Goal: Task Accomplishment & Management: Use online tool/utility

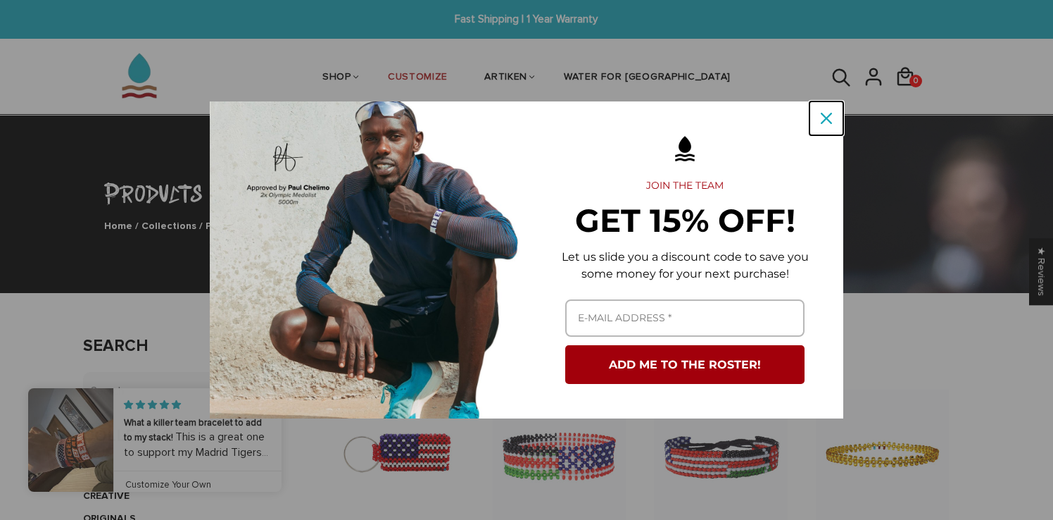
click at [830, 109] on div "Close" at bounding box center [826, 118] width 23 height 23
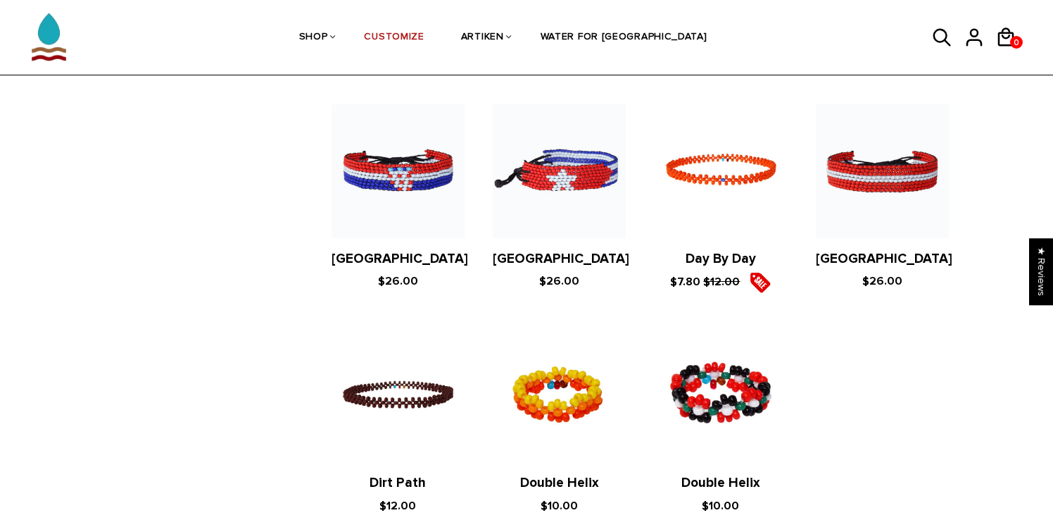
scroll to position [2676, 0]
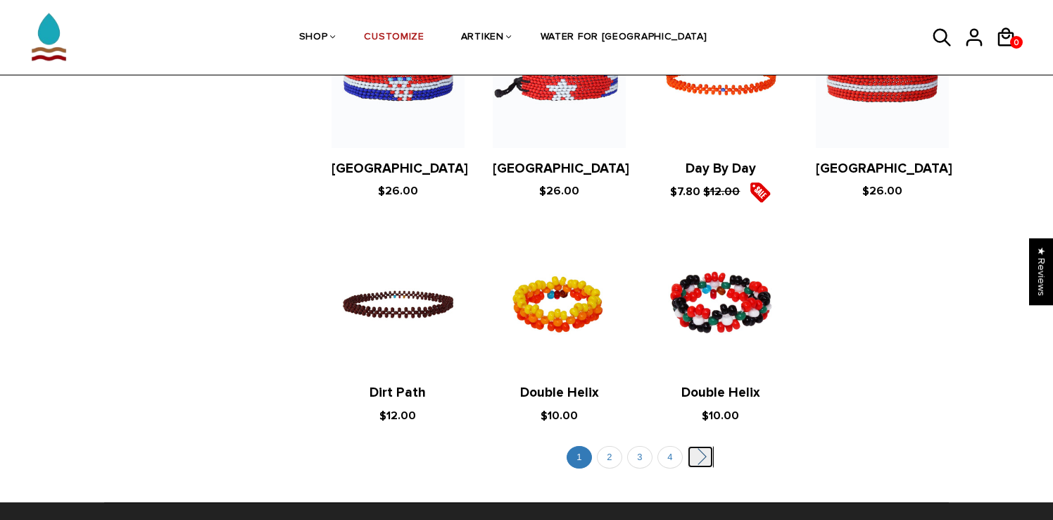
click at [705, 446] on link "" at bounding box center [700, 457] width 25 height 22
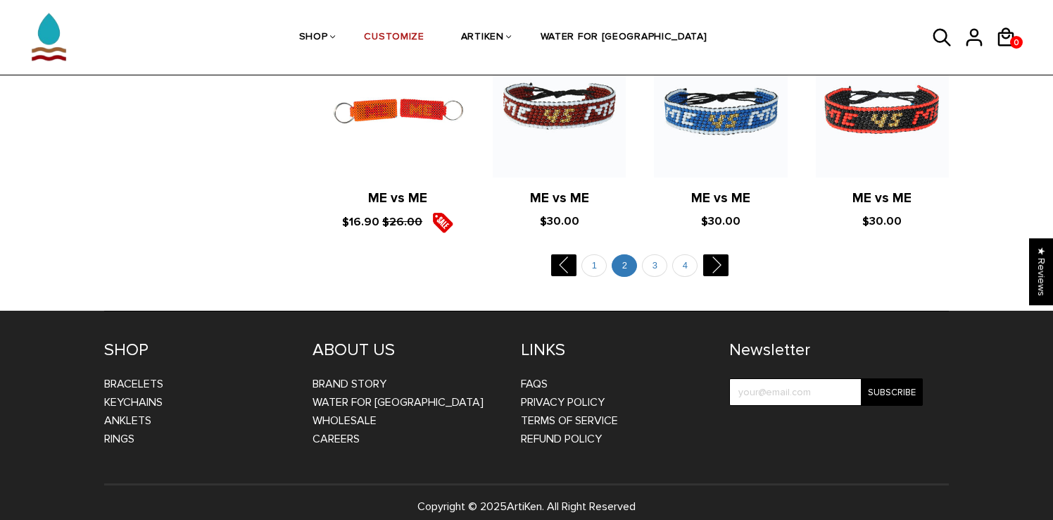
scroll to position [2801, 0]
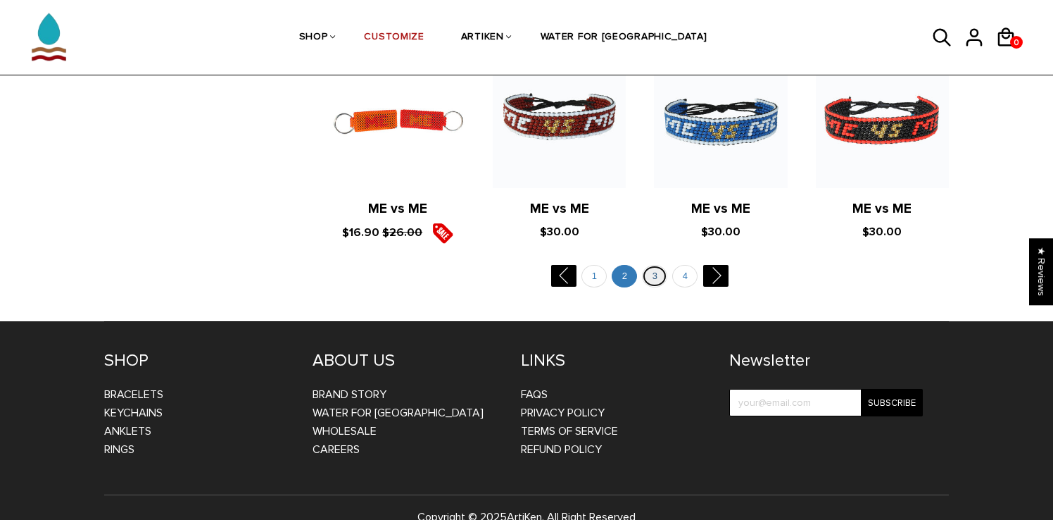
click at [659, 265] on link "3" at bounding box center [654, 276] width 25 height 23
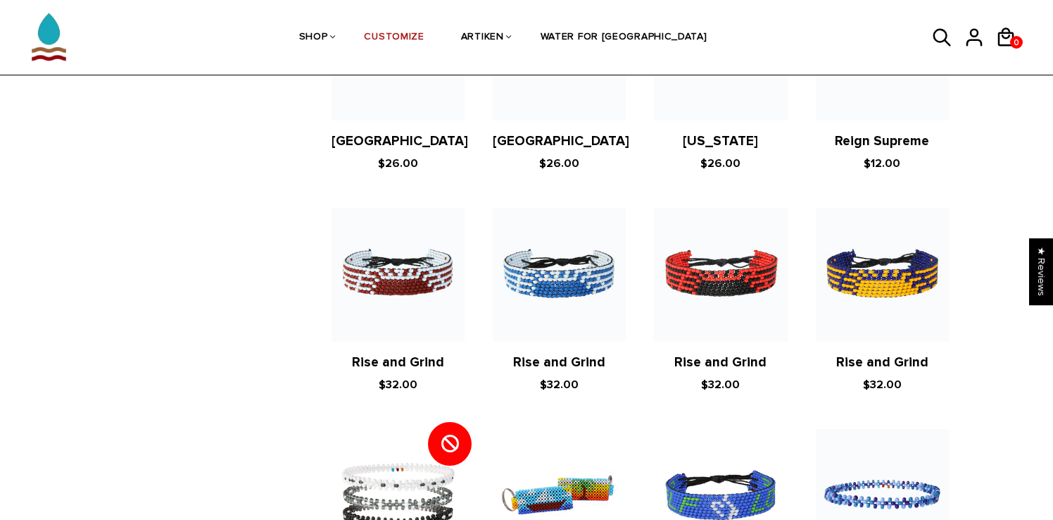
scroll to position [2023, 0]
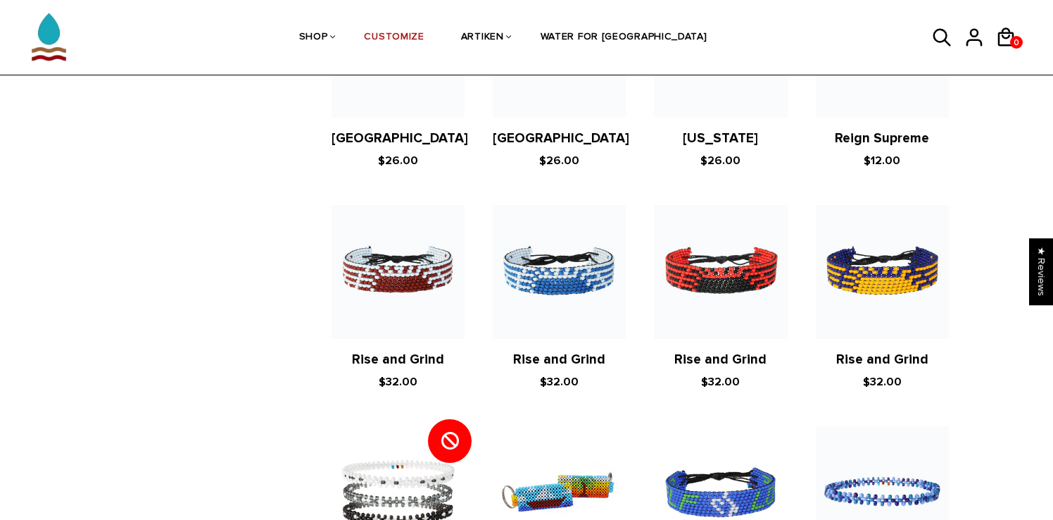
click at [560, 351] on link "Rise and Grind" at bounding box center [559, 359] width 92 height 16
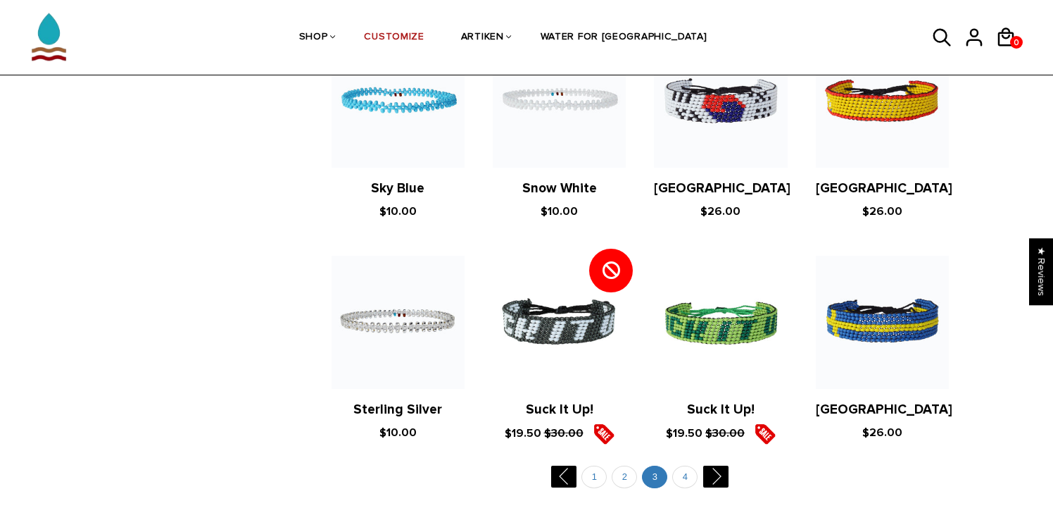
scroll to position [2649, 0]
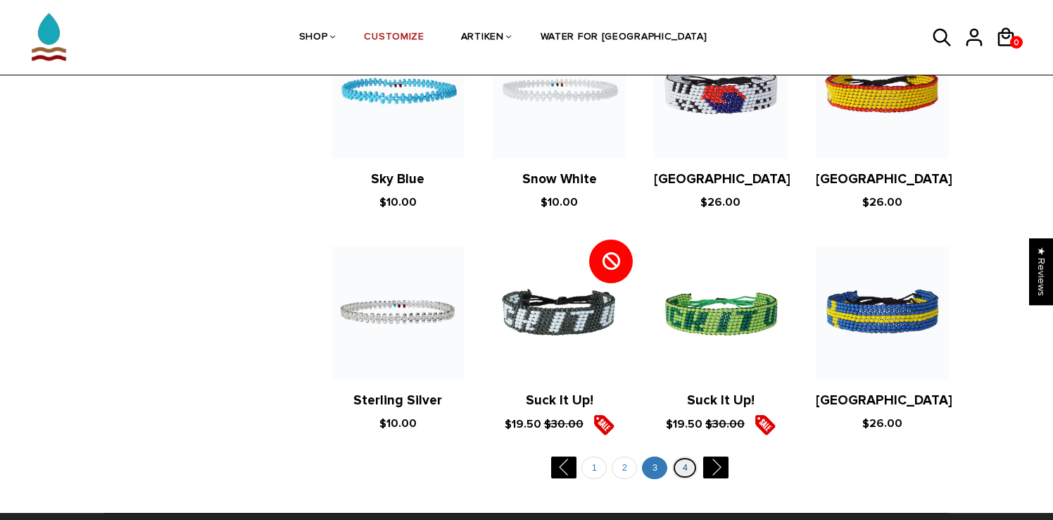
click at [684, 456] on link "4" at bounding box center [684, 467] width 25 height 23
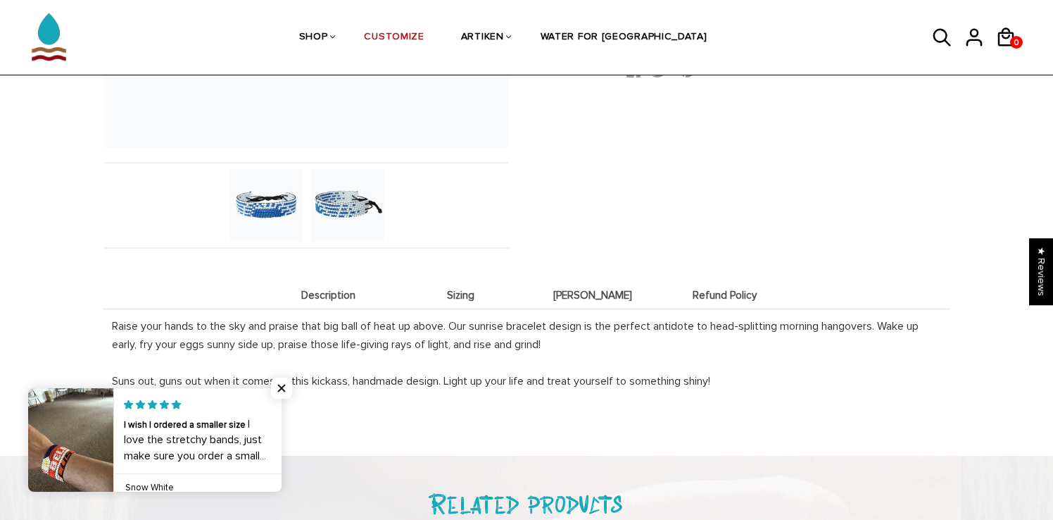
scroll to position [402, 0]
click at [702, 290] on span "Refund Policy" at bounding box center [725, 294] width 125 height 12
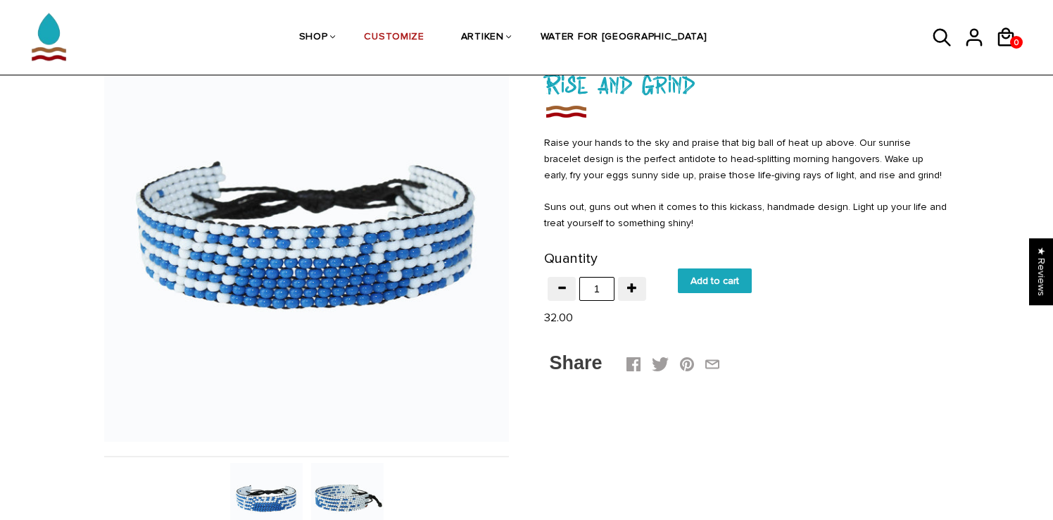
scroll to position [105, 0]
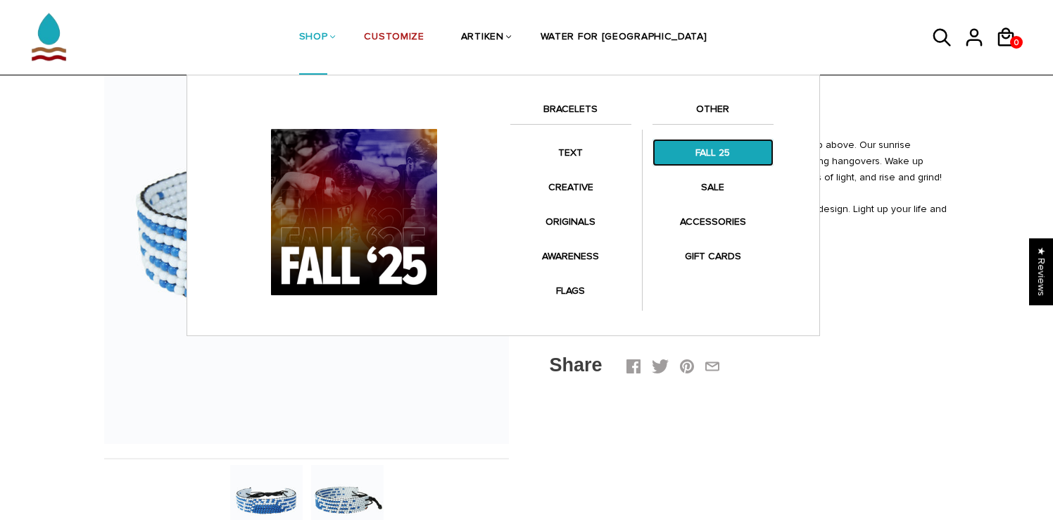
click at [713, 150] on link "FALL 25" at bounding box center [713, 152] width 121 height 27
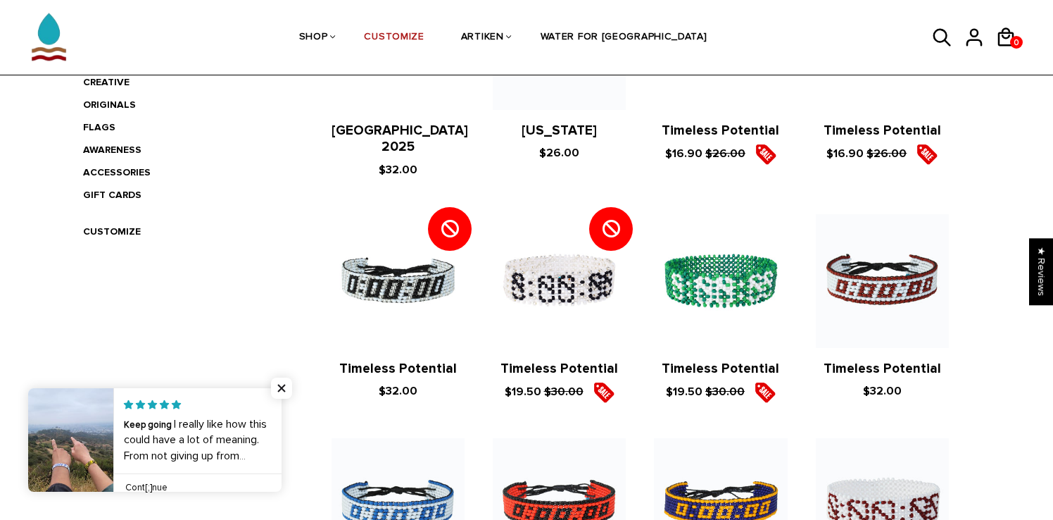
scroll to position [415, 0]
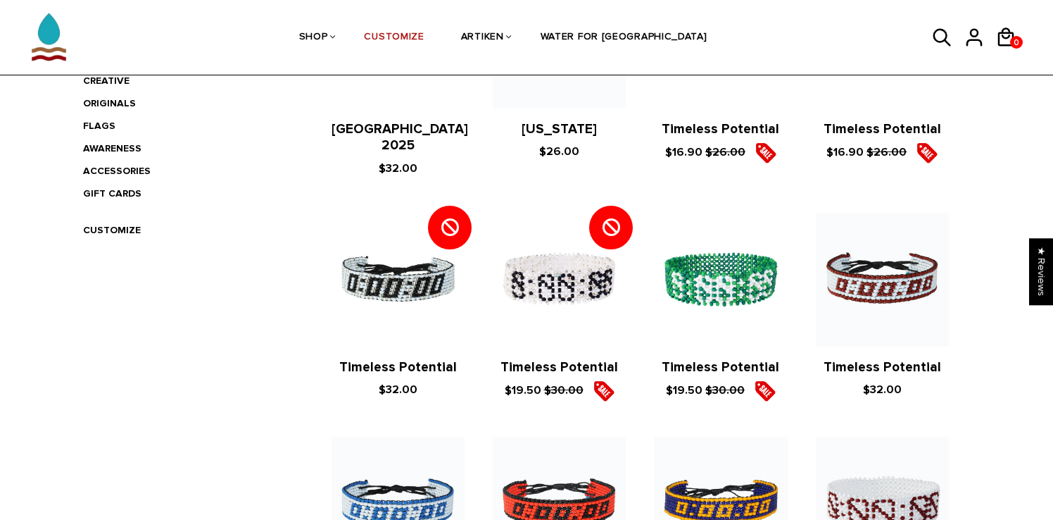
click at [877, 380] on p "$32.00" at bounding box center [882, 389] width 133 height 18
click at [877, 382] on span "$32.00" at bounding box center [882, 389] width 39 height 14
click at [872, 359] on link "Timeless Potential" at bounding box center [883, 367] width 118 height 16
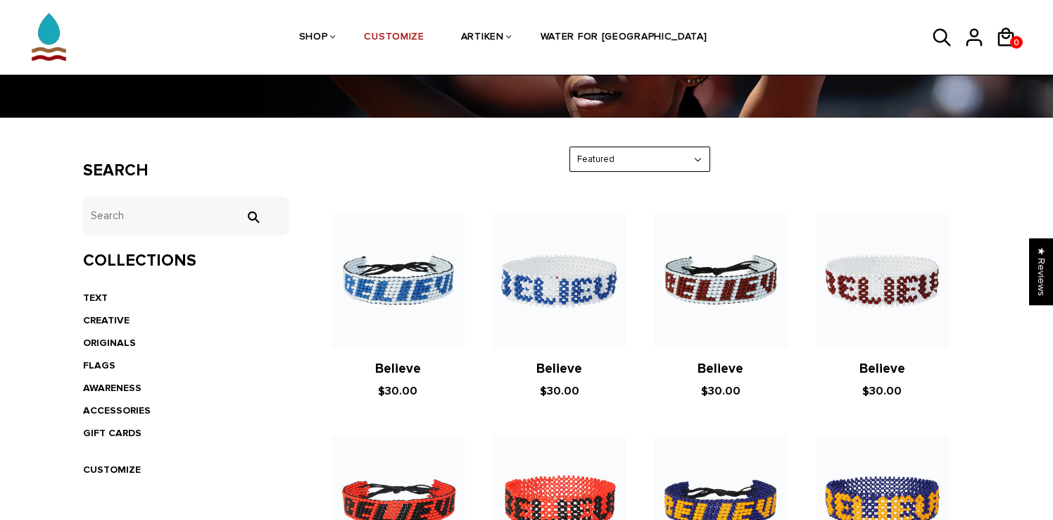
scroll to position [190, 0]
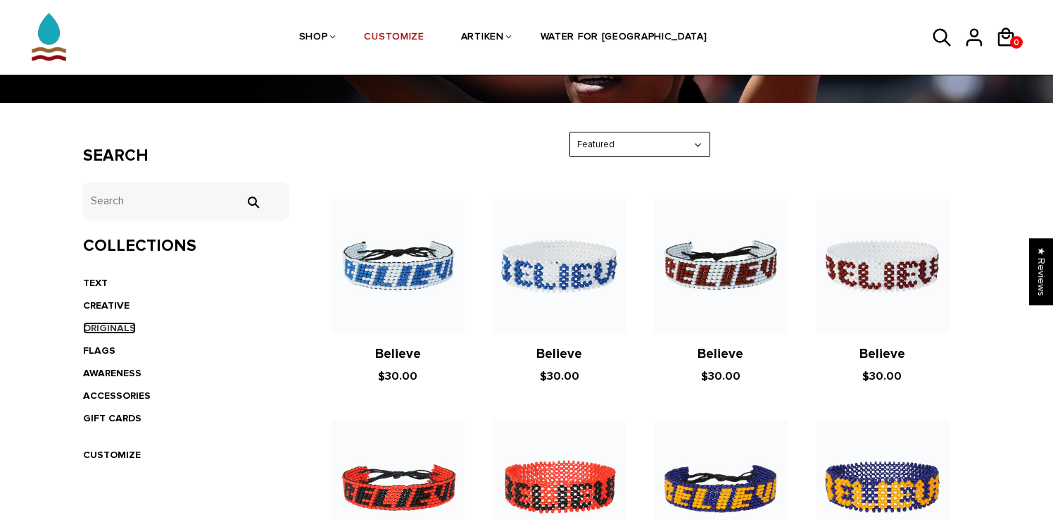
click at [103, 333] on link "ORIGINALS" at bounding box center [109, 328] width 53 height 12
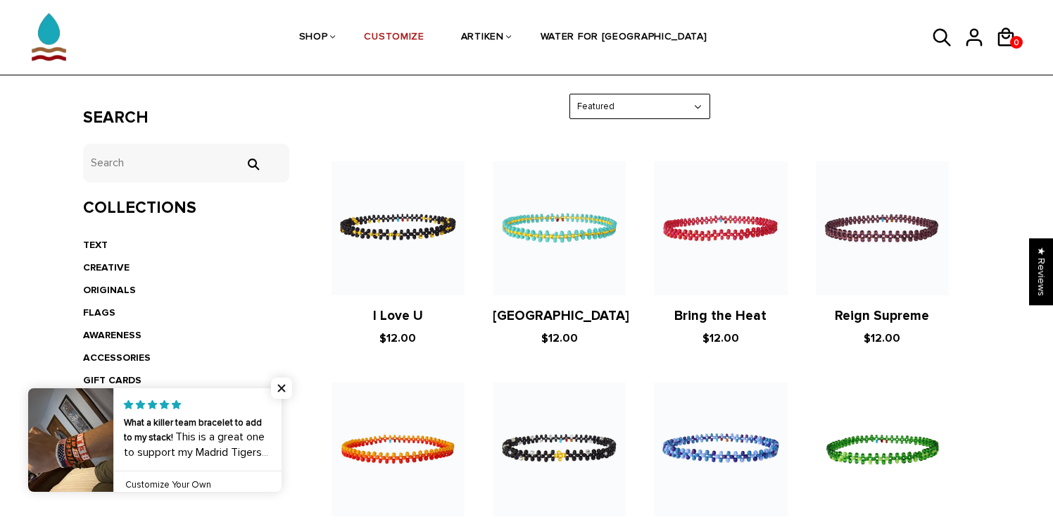
scroll to position [234, 0]
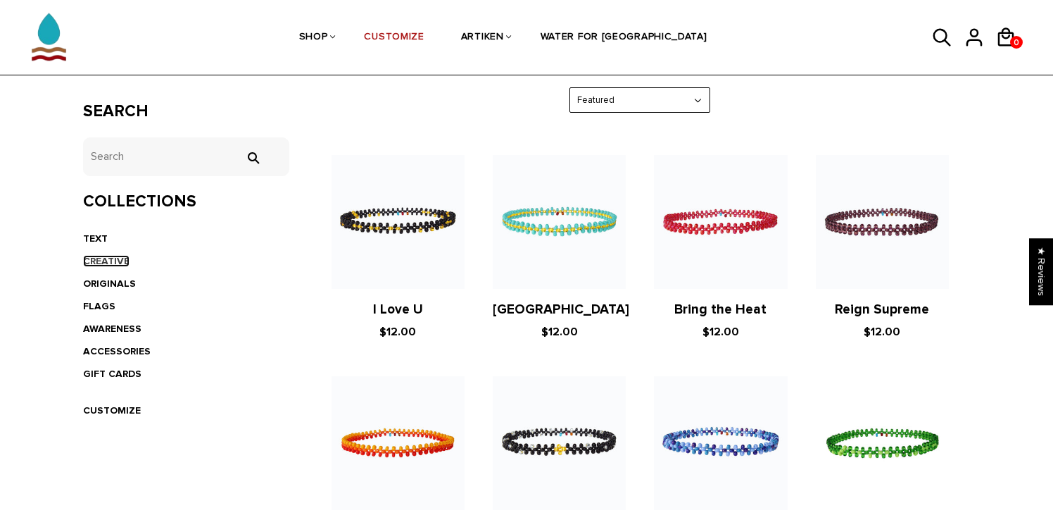
click at [101, 258] on link "CREATIVE" at bounding box center [106, 261] width 46 height 12
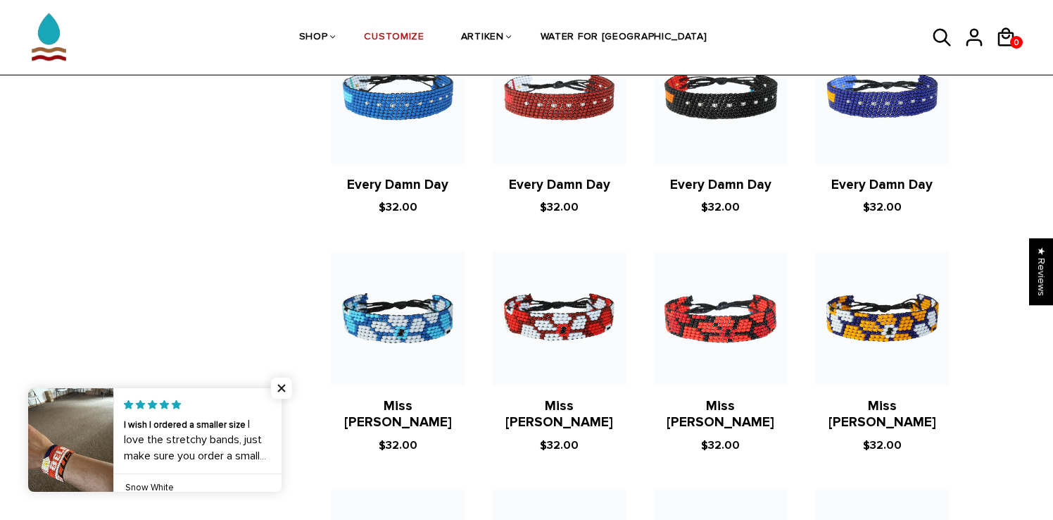
scroll to position [796, 0]
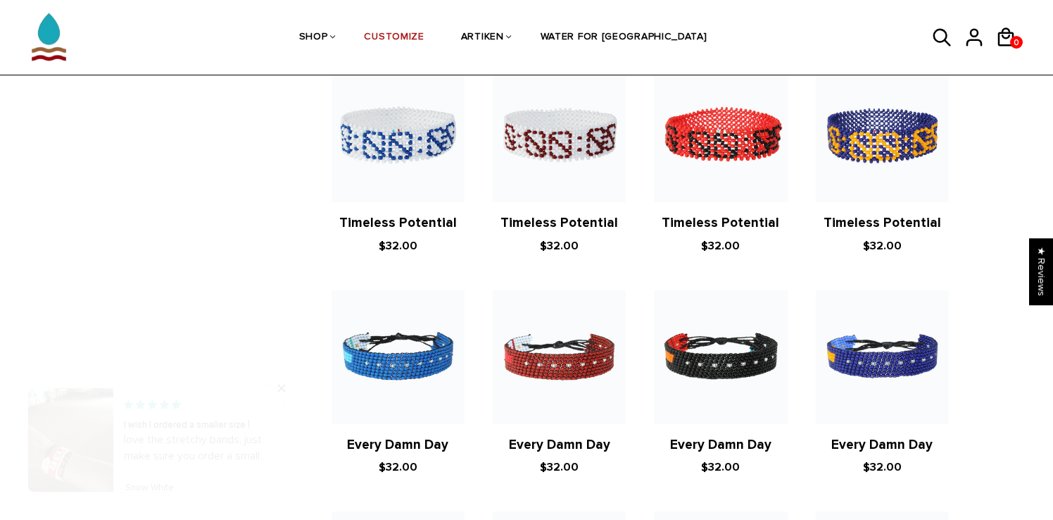
click at [87, 433] on div "Search tets  Collections TEXT CREATIVE ORIGINALS FLAGS AWARENESS ACCESSORIES G…" at bounding box center [527, 352] width 908 height 1655
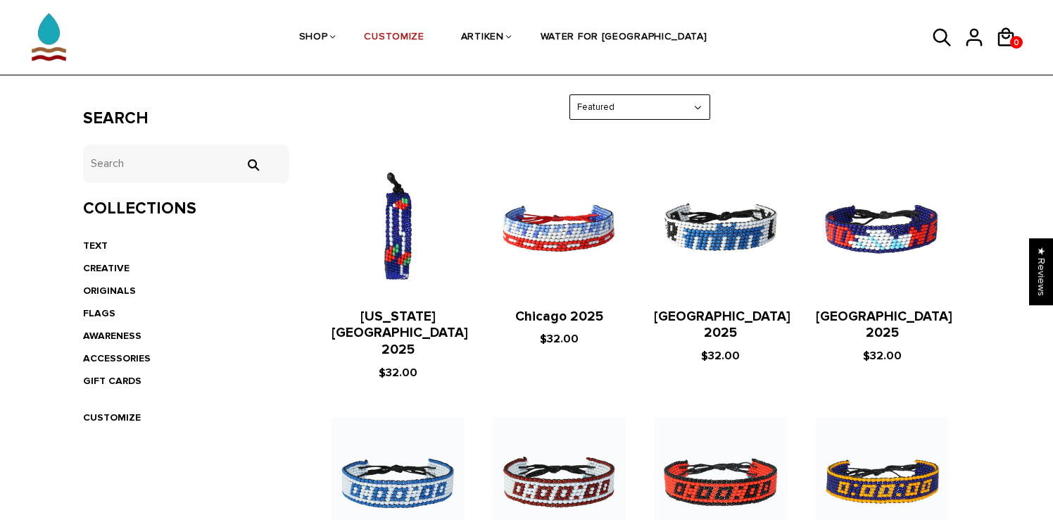
scroll to position [251, 0]
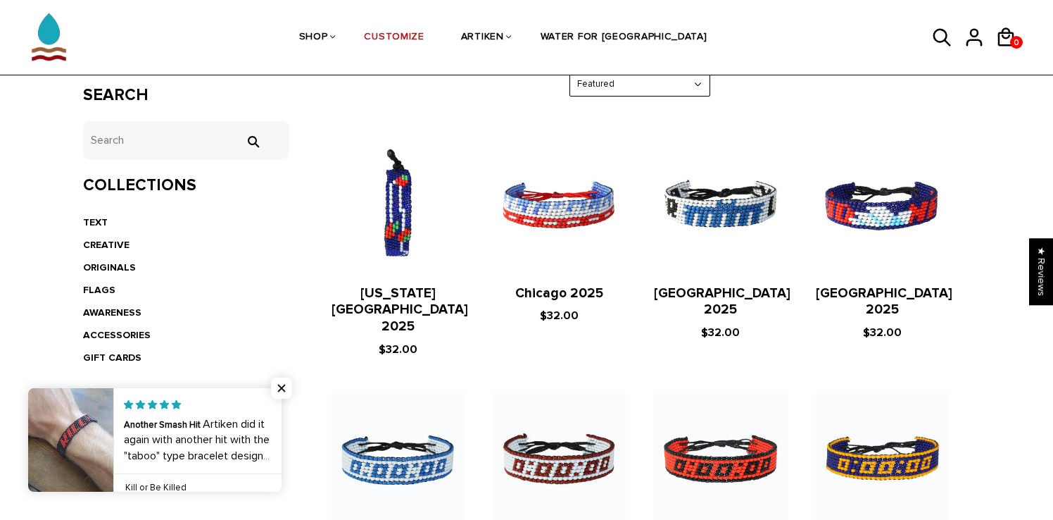
click at [282, 436] on link at bounding box center [282, 439] width 0 height 103
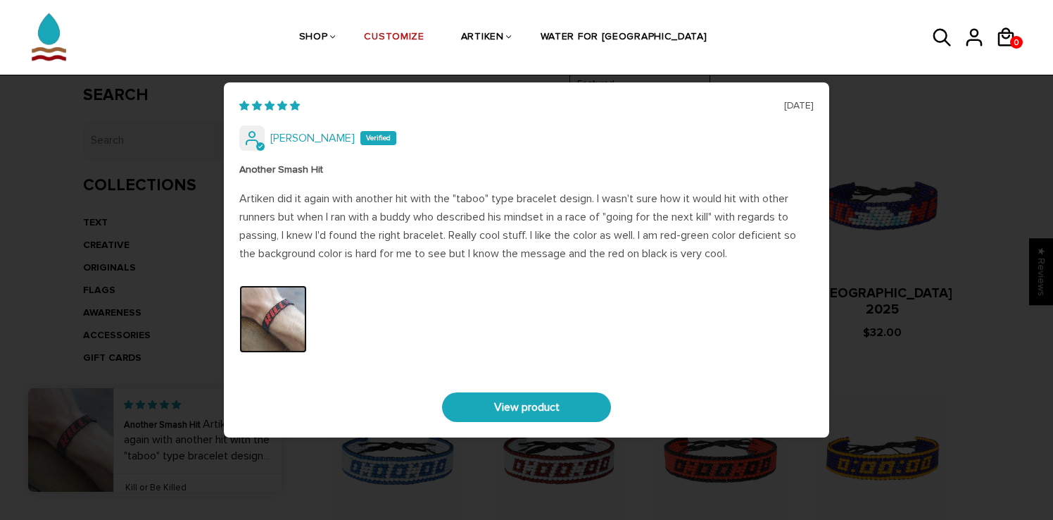
click at [296, 329] on img "Link to user picture 0" at bounding box center [273, 319] width 68 height 68
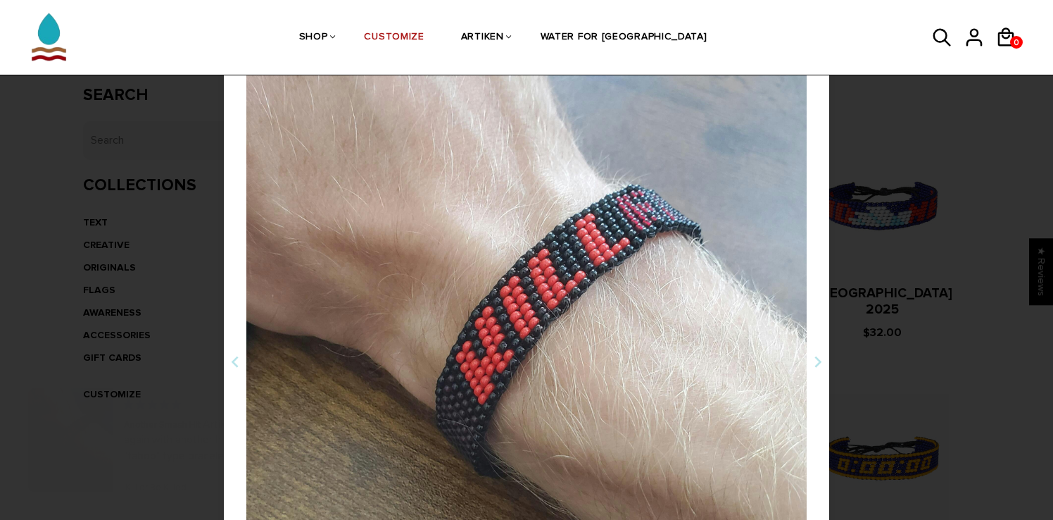
scroll to position [225, 0]
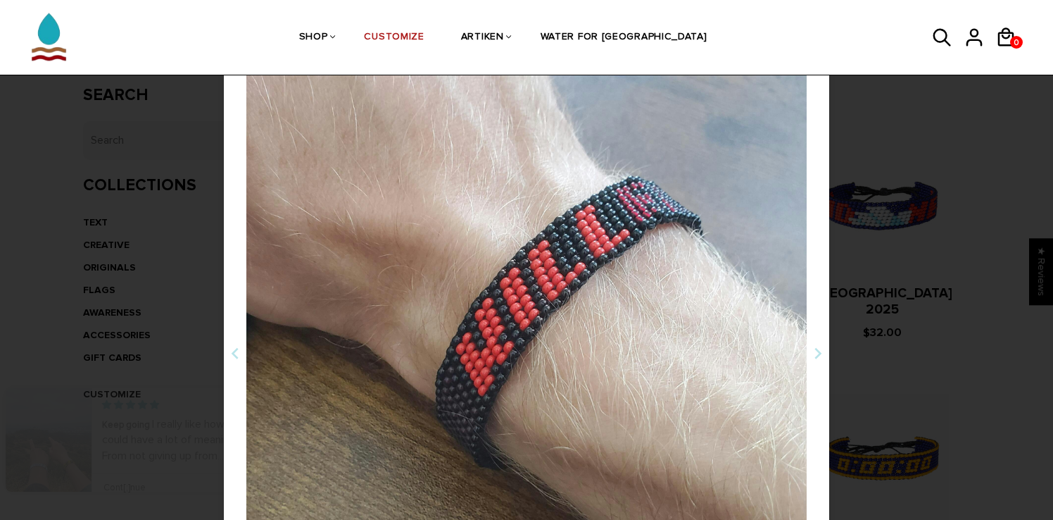
click at [133, 342] on div "06/26/2025 Mason Tope Another Smash Hit Artiken did it again with another hit w…" at bounding box center [526, 260] width 1053 height 520
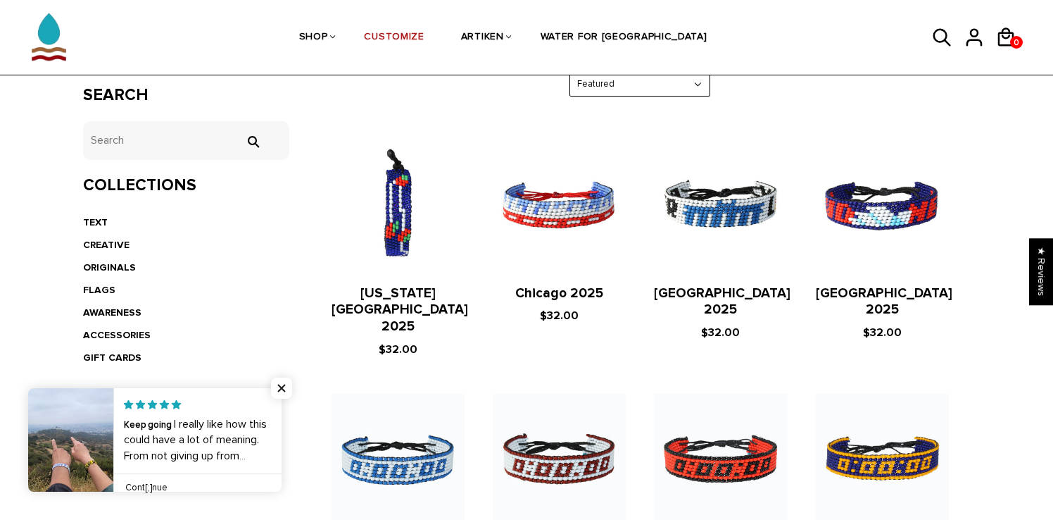
click at [282, 469] on link at bounding box center [282, 439] width 0 height 103
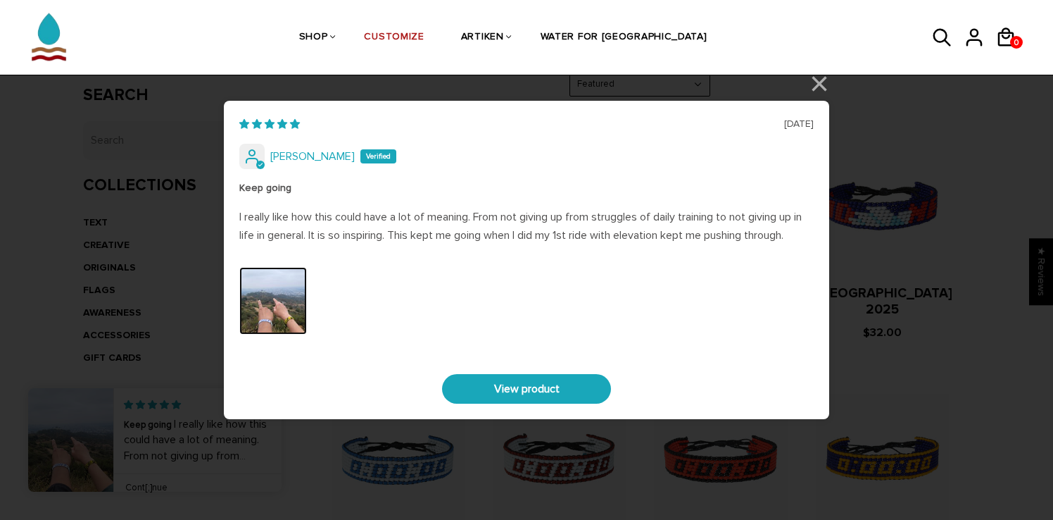
click at [304, 325] on img "Link to user picture 0" at bounding box center [273, 301] width 68 height 68
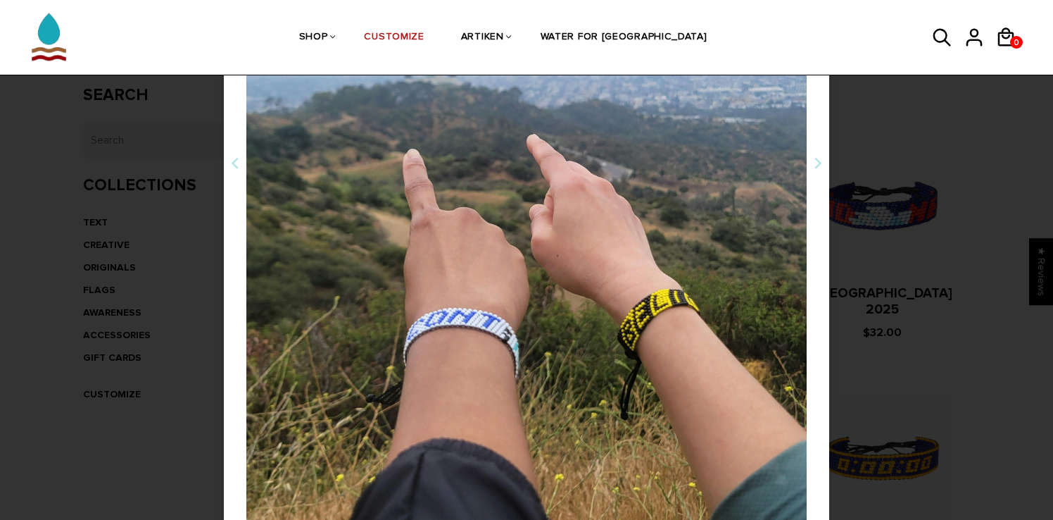
scroll to position [403, 0]
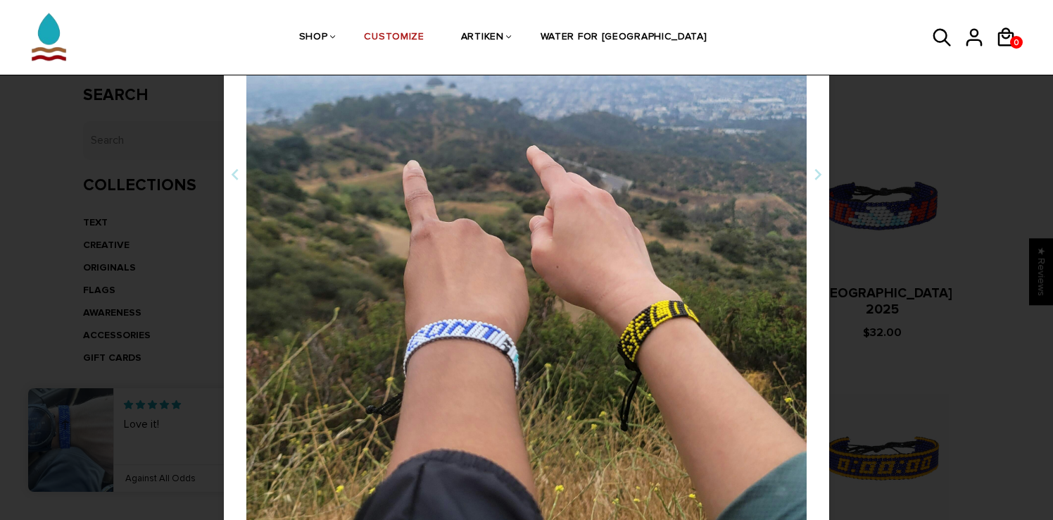
click at [210, 344] on div "06/15/2025 Jaica Castro Keep going I really like how this could have a lot of m…" at bounding box center [526, 260] width 1053 height 520
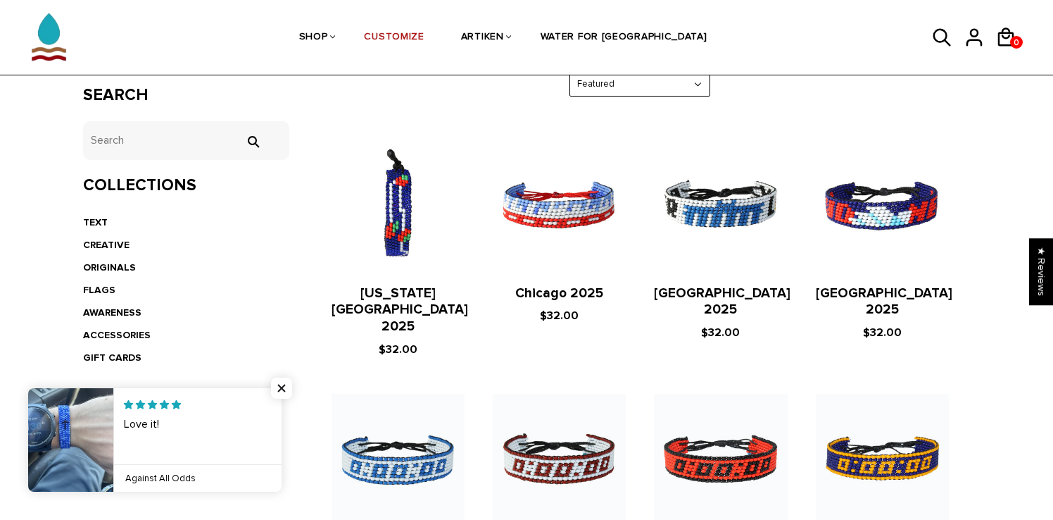
click at [282, 408] on link at bounding box center [282, 439] width 0 height 103
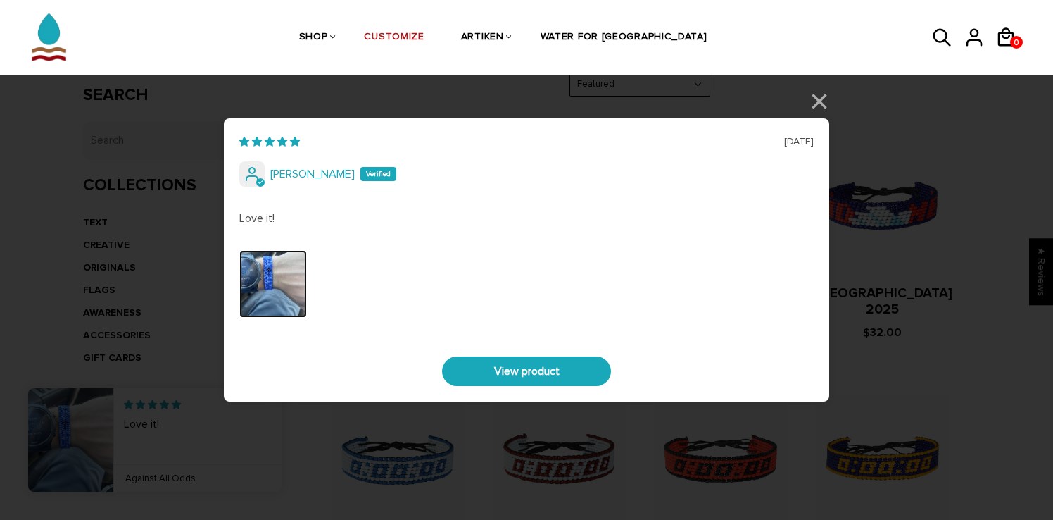
click at [275, 289] on img "Link to user picture 0" at bounding box center [273, 284] width 68 height 68
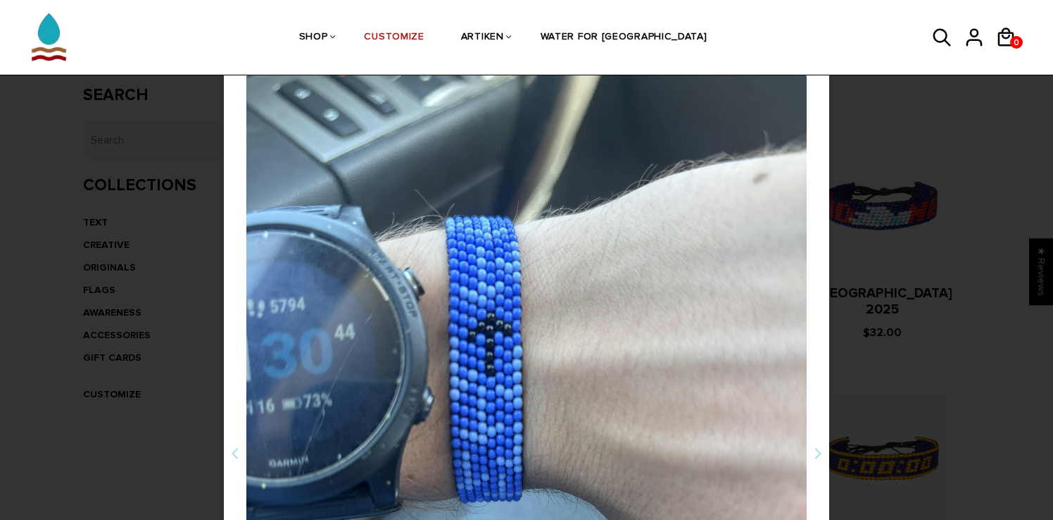
click at [881, 322] on div "05/16/2025 Landyn Peterson Love it! View product × Back Loading..." at bounding box center [526, 260] width 1053 height 520
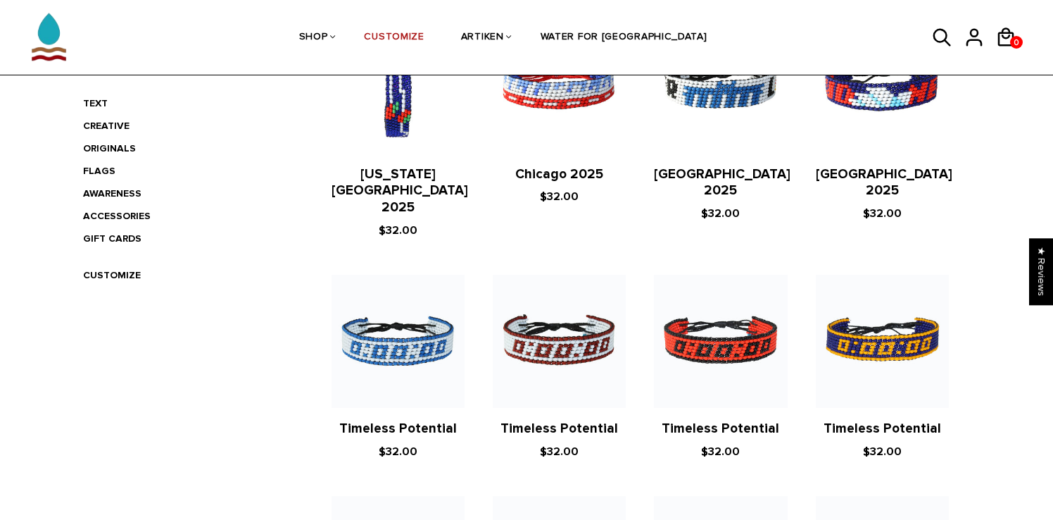
scroll to position [0, 0]
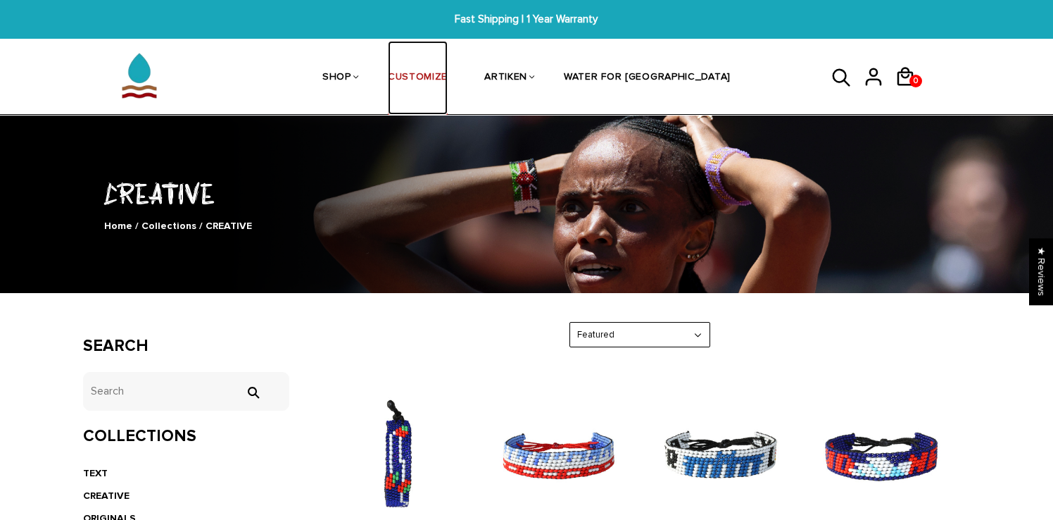
click at [447, 82] on link "CUSTOMIZE" at bounding box center [418, 78] width 60 height 75
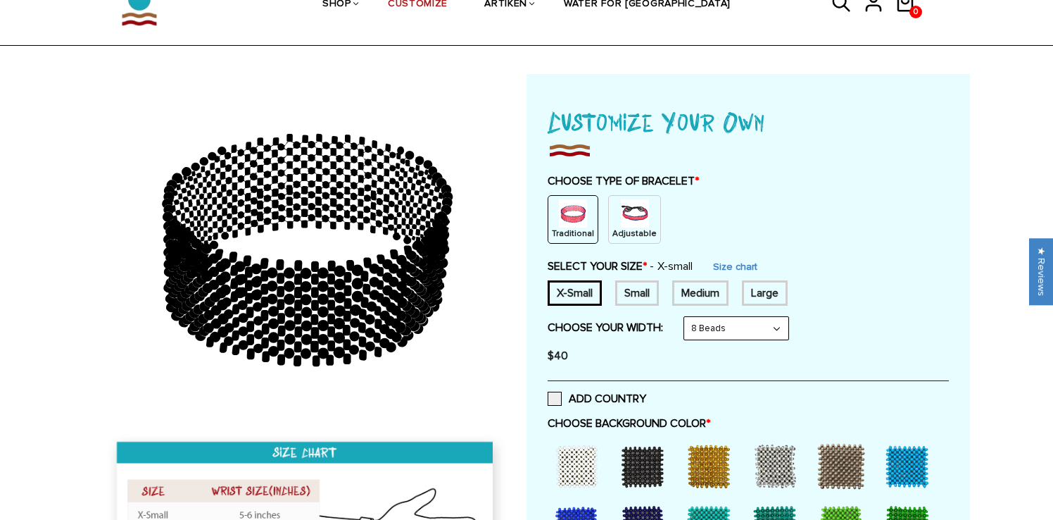
scroll to position [86, 0]
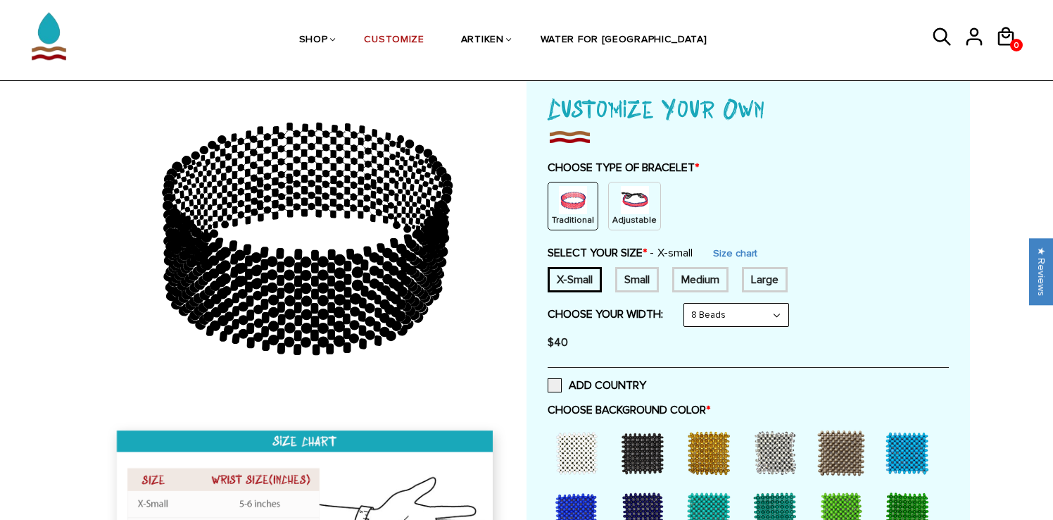
click at [570, 203] on img at bounding box center [573, 200] width 28 height 28
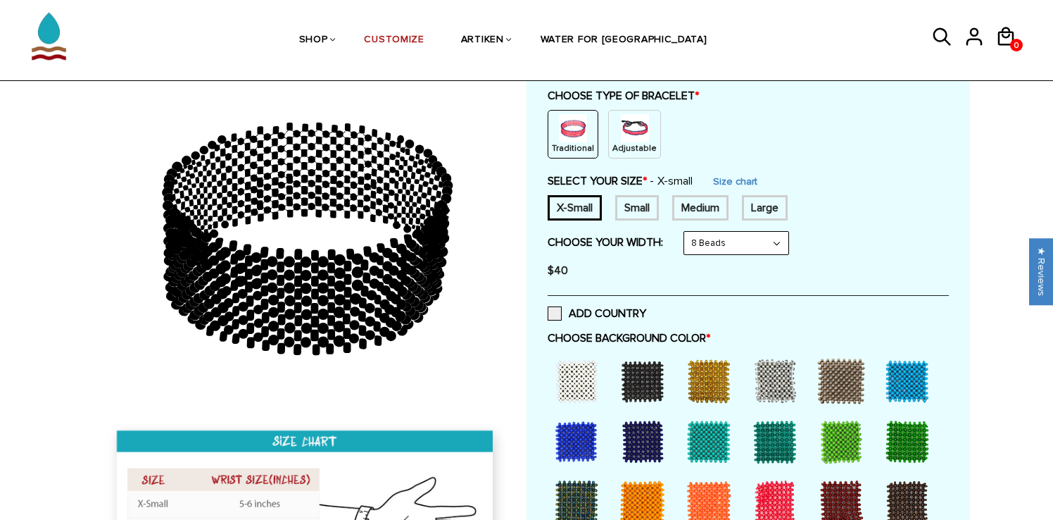
scroll to position [161, 0]
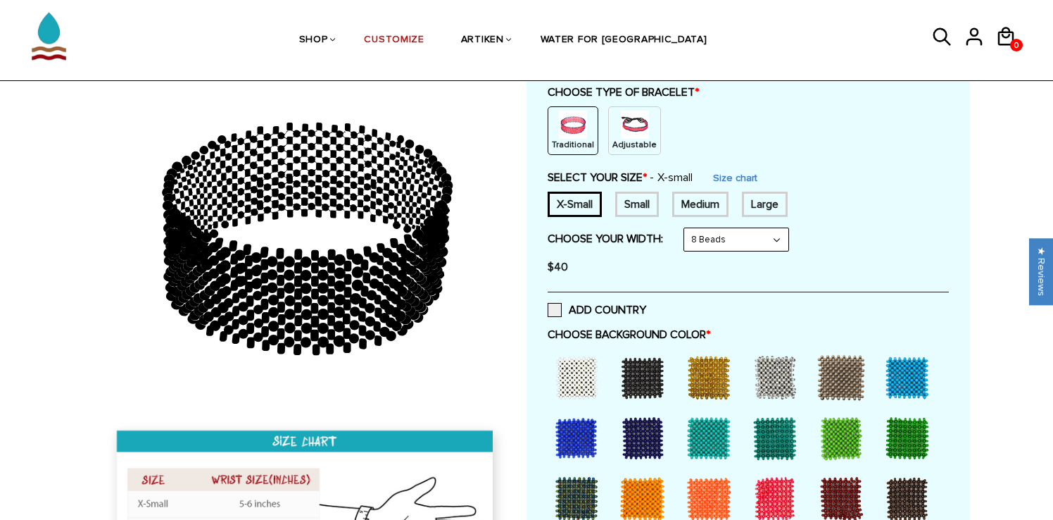
click at [633, 199] on div "Small" at bounding box center [637, 204] width 44 height 25
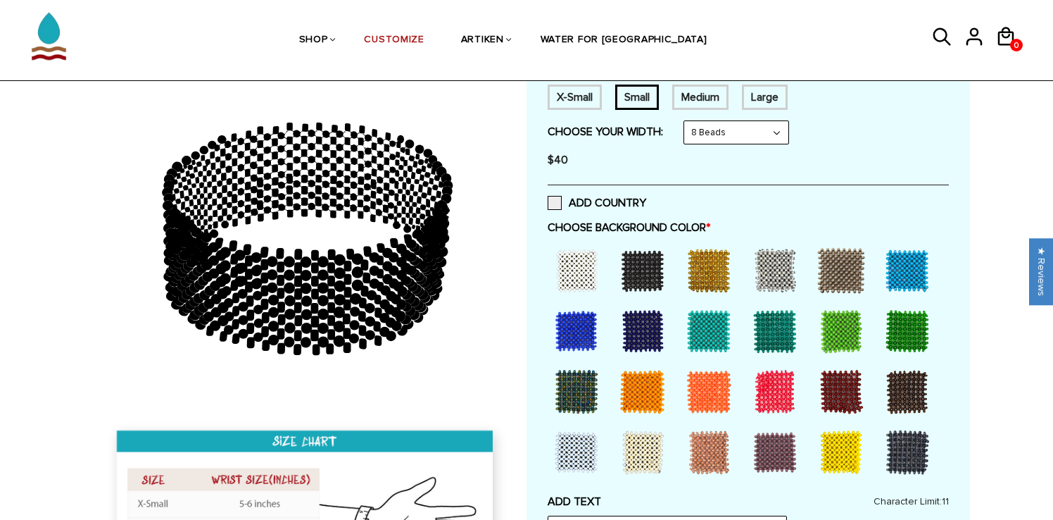
scroll to position [268, 0]
click at [707, 127] on select "8 Beads 6 Beads 10 Beads" at bounding box center [736, 132] width 104 height 23
click at [687, 121] on select "8 Beads 6 Beads 10 Beads" at bounding box center [736, 132] width 104 height 23
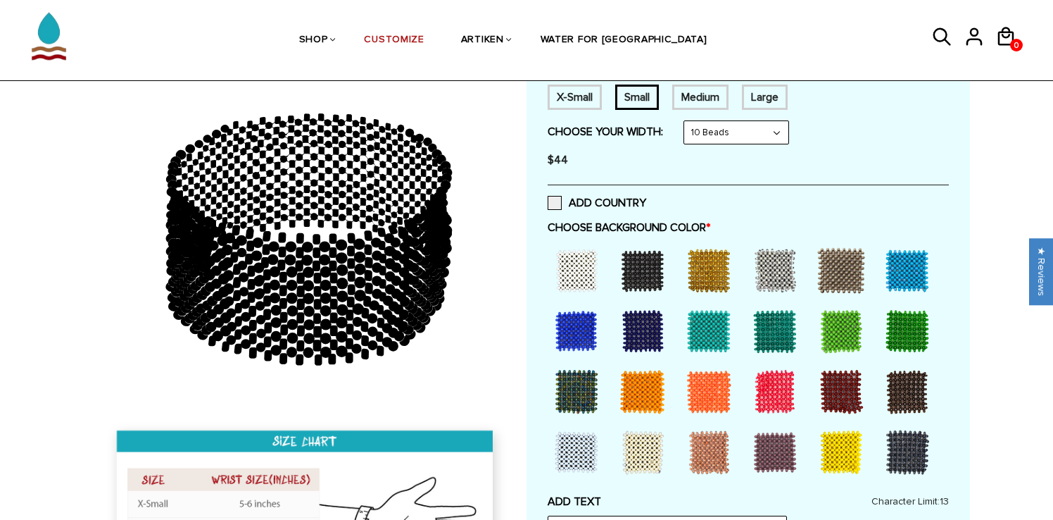
click at [705, 137] on select "8 Beads 6 Beads 10 Beads" at bounding box center [736, 132] width 104 height 23
click at [687, 121] on select "8 Beads 6 Beads 10 Beads" at bounding box center [736, 132] width 104 height 23
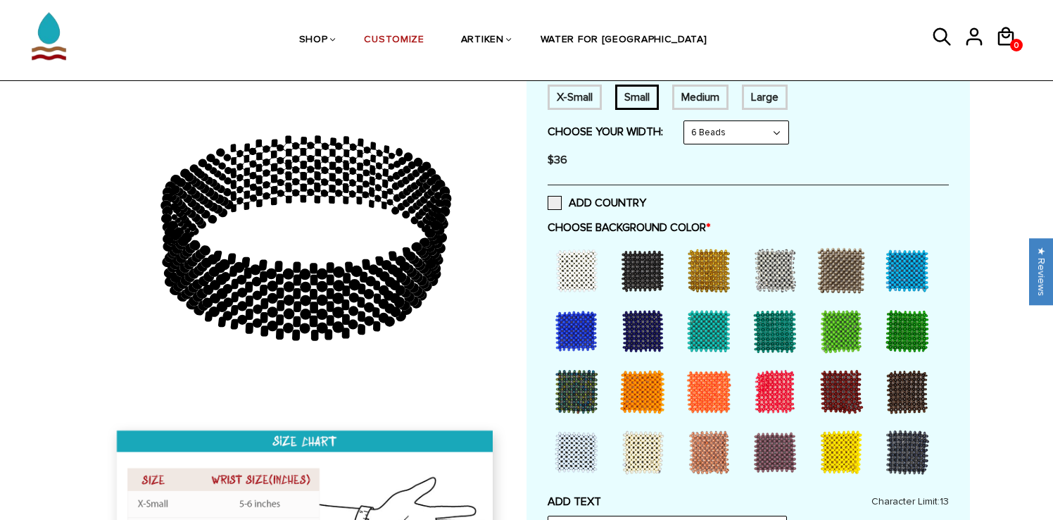
click at [722, 132] on select "8 Beads 6 Beads 10 Beads" at bounding box center [736, 132] width 104 height 23
click at [687, 121] on select "8 Beads 6 Beads 10 Beads" at bounding box center [736, 132] width 104 height 23
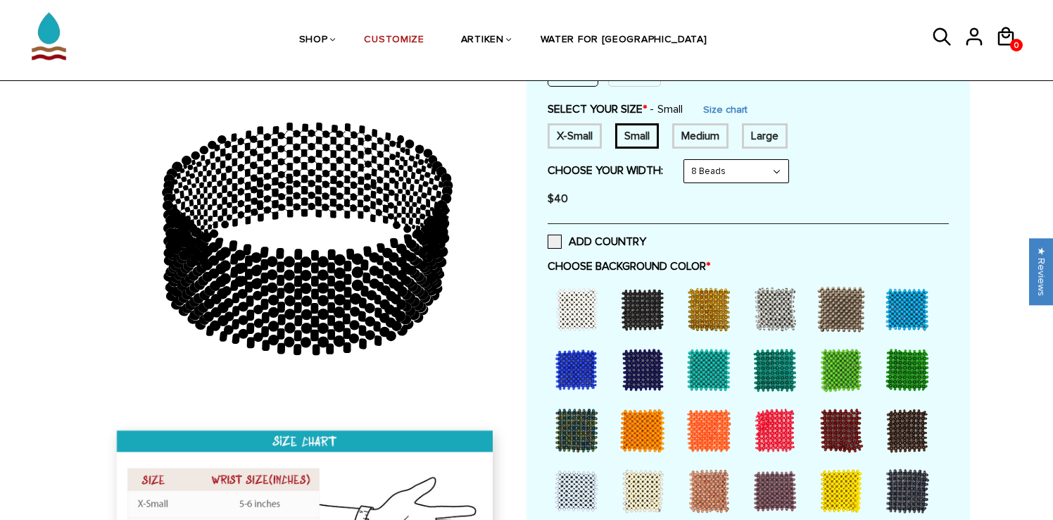
scroll to position [229, 0]
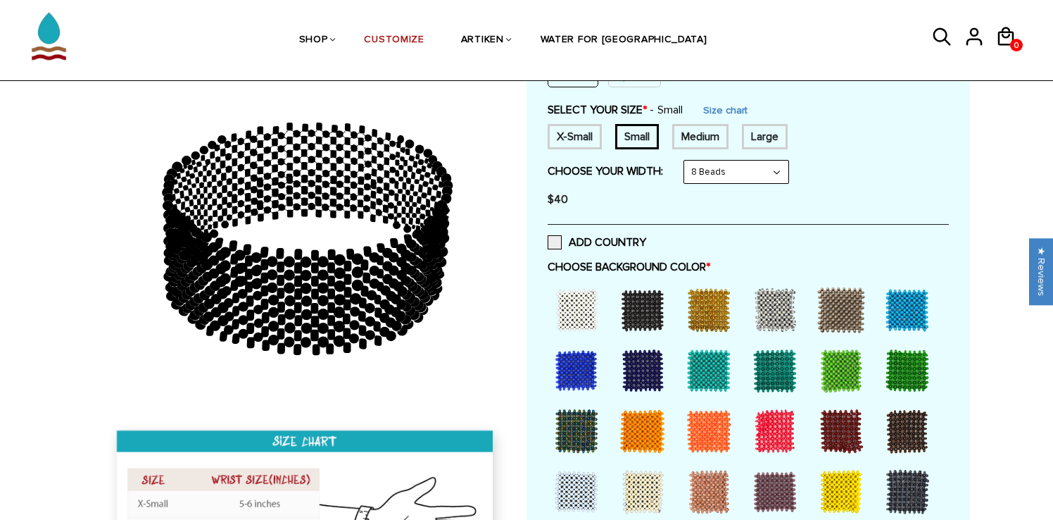
click at [728, 177] on select "8 Beads 6 Beads 10 Beads" at bounding box center [736, 172] width 104 height 23
click at [687, 161] on select "8 Beads 6 Beads 10 Beads" at bounding box center [736, 172] width 104 height 23
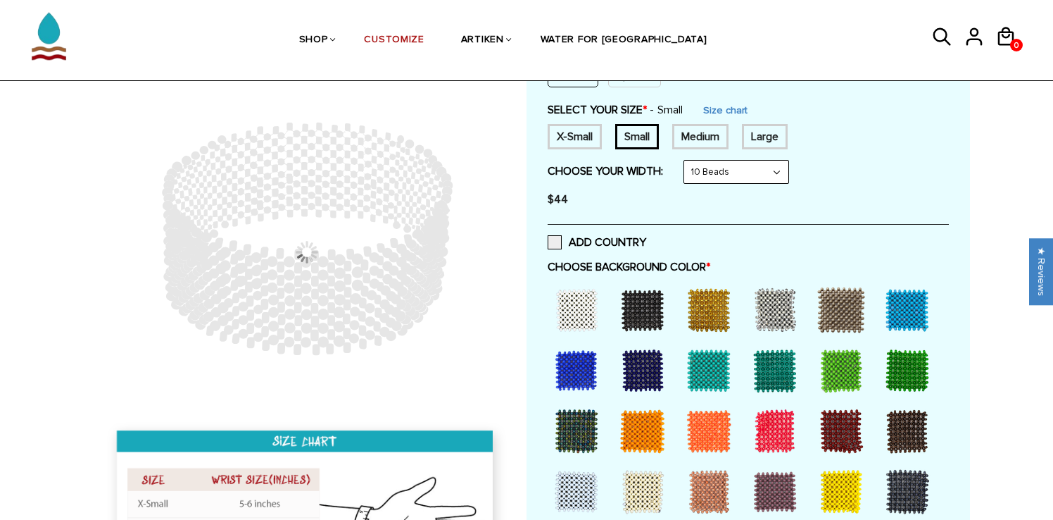
click at [727, 173] on select "8 Beads 6 Beads 10 Beads" at bounding box center [736, 172] width 104 height 23
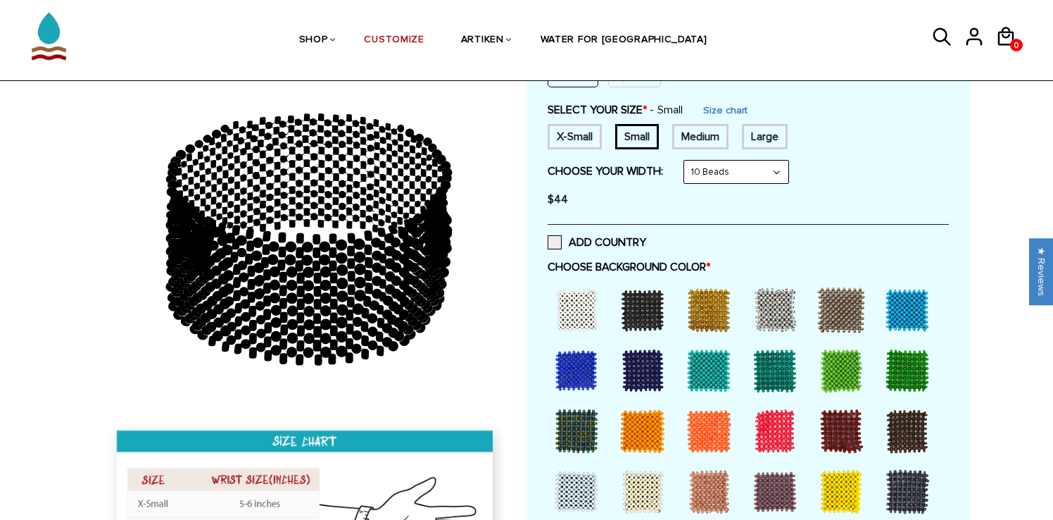
click at [687, 161] on select "8 Beads 6 Beads 10 Beads" at bounding box center [736, 172] width 104 height 23
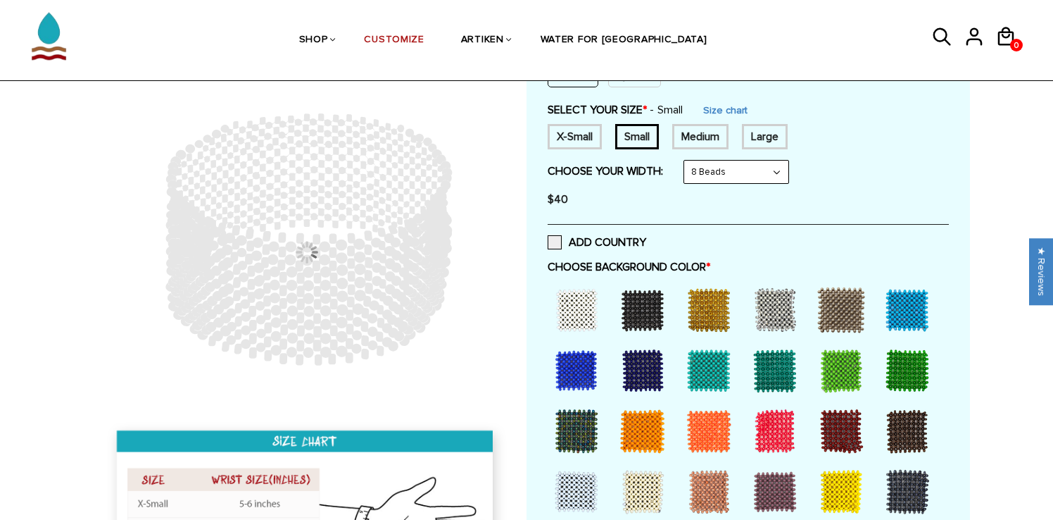
click at [719, 180] on select "8 Beads 6 Beads 10 Beads" at bounding box center [736, 172] width 104 height 23
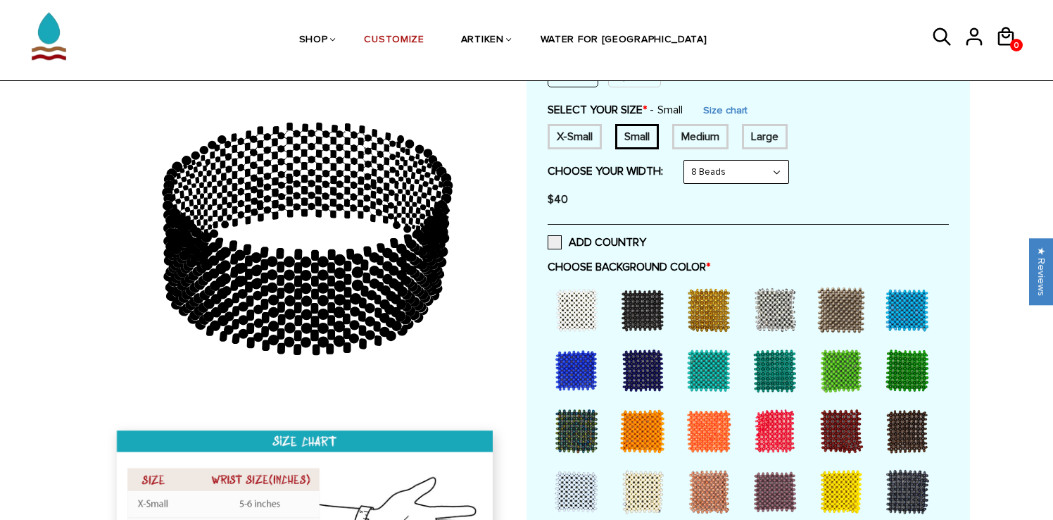
click at [687, 161] on select "8 Beads 6 Beads 10 Beads" at bounding box center [736, 172] width 104 height 23
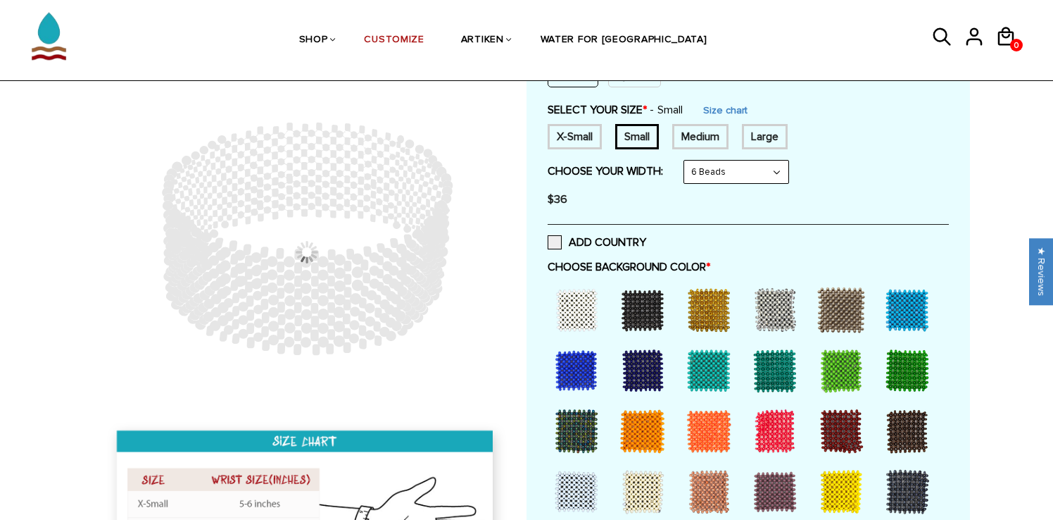
click at [720, 172] on select "8 Beads 6 Beads 10 Beads" at bounding box center [736, 172] width 104 height 23
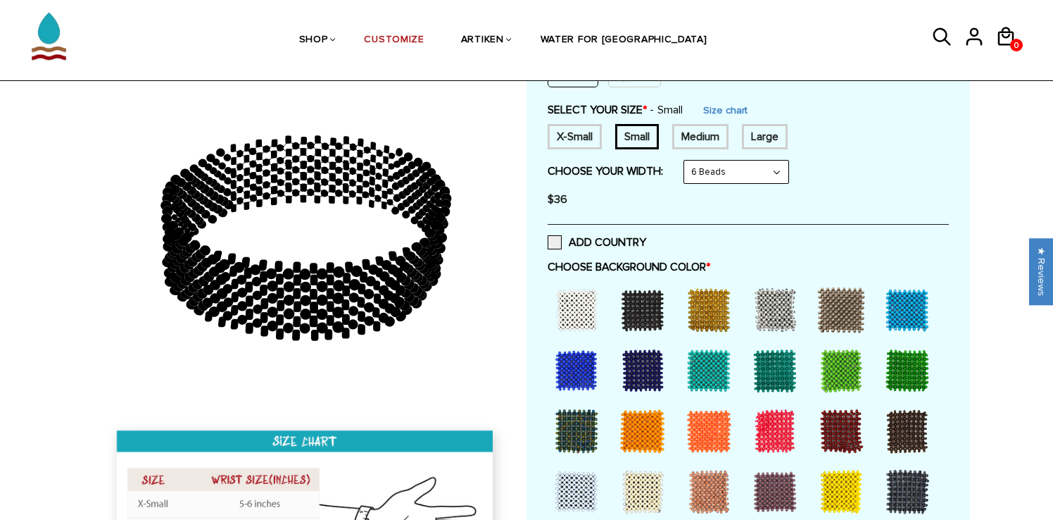
select select "8-beads"
click at [687, 161] on select "8 Beads 6 Beads 10 Beads" at bounding box center [736, 172] width 104 height 23
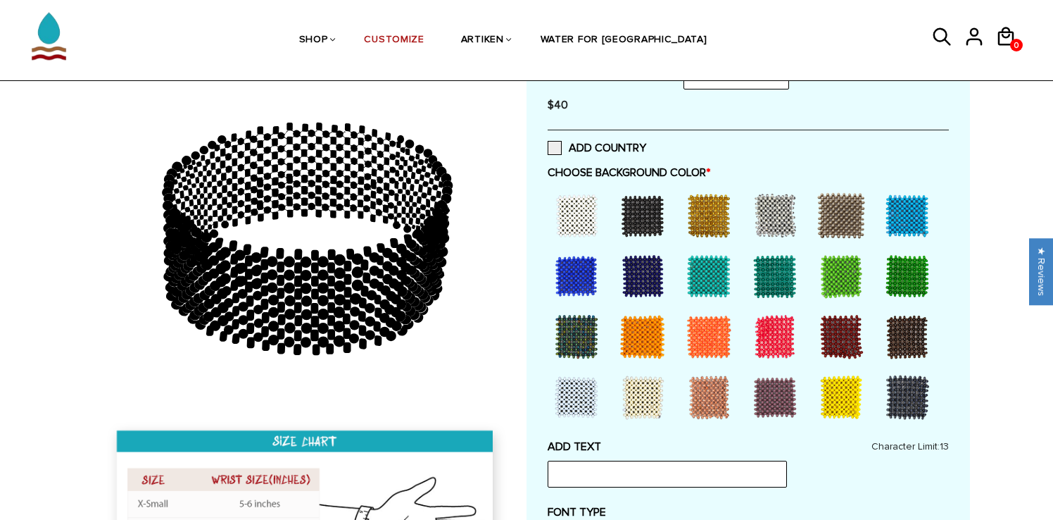
scroll to position [314, 0]
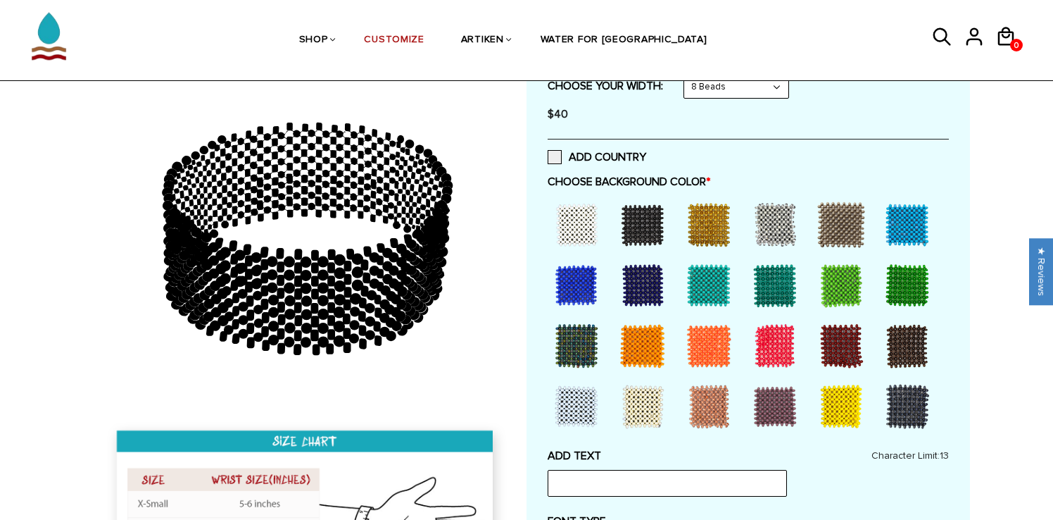
click at [897, 416] on div at bounding box center [907, 406] width 56 height 56
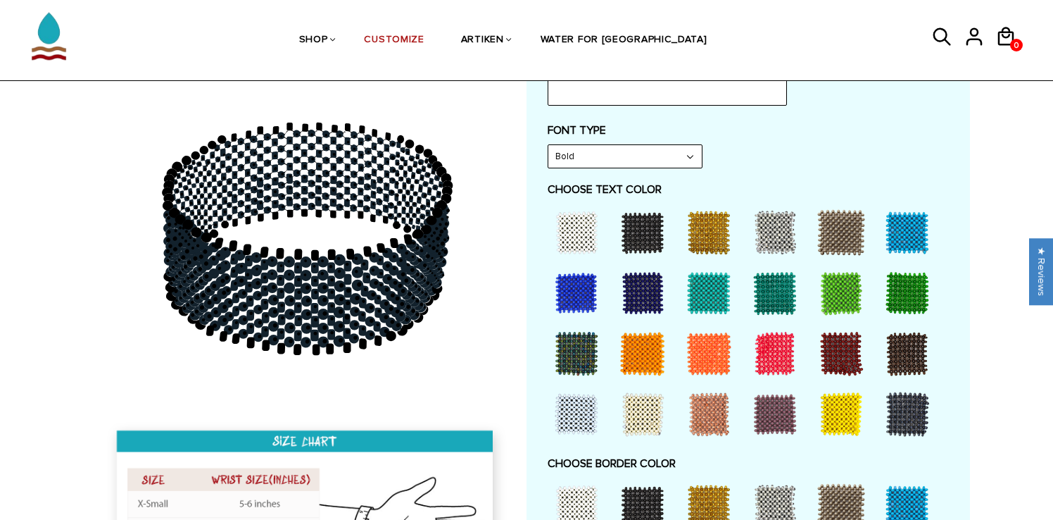
scroll to position [706, 0]
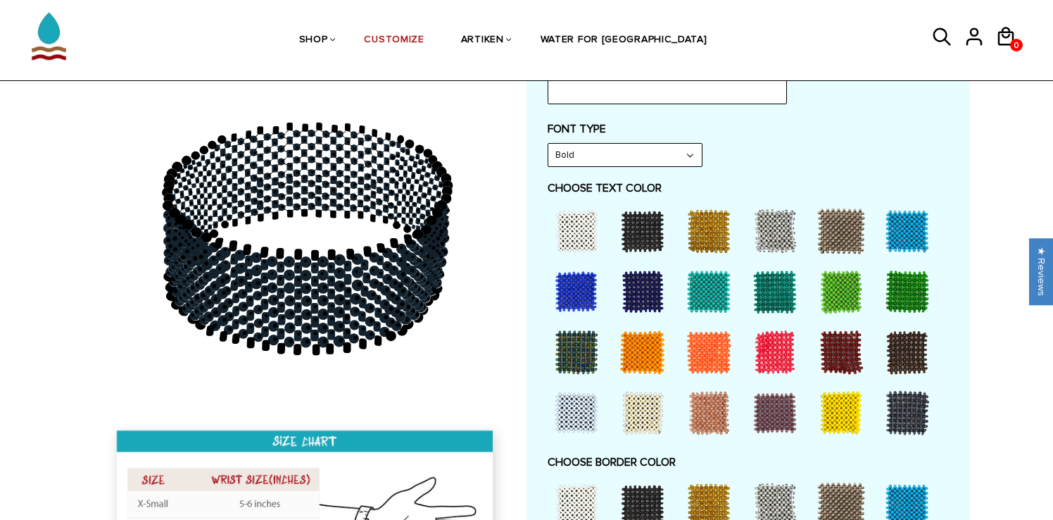
click at [903, 234] on div at bounding box center [907, 231] width 56 height 56
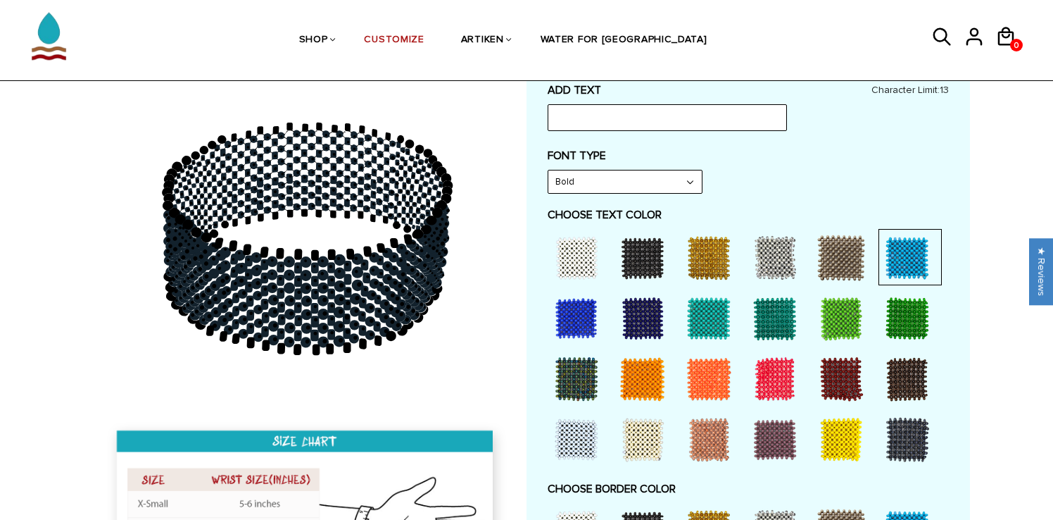
scroll to position [668, 0]
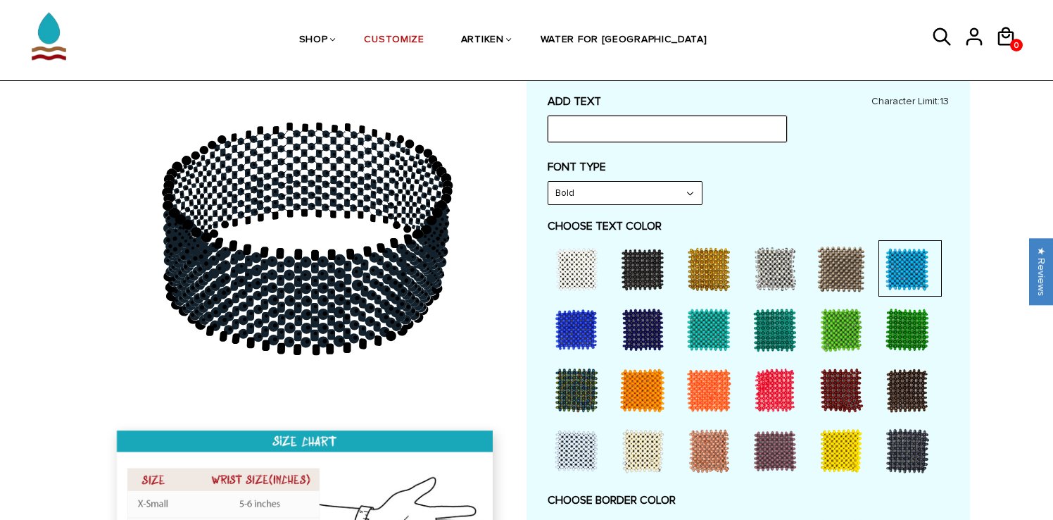
click at [636, 124] on input "text" at bounding box center [667, 128] width 239 height 27
type input "h"
type input "HOPKINS"
click at [766, 169] on label "FONT TYPE" at bounding box center [748, 167] width 401 height 14
click at [357, 270] on icon at bounding box center [306, 239] width 405 height 352
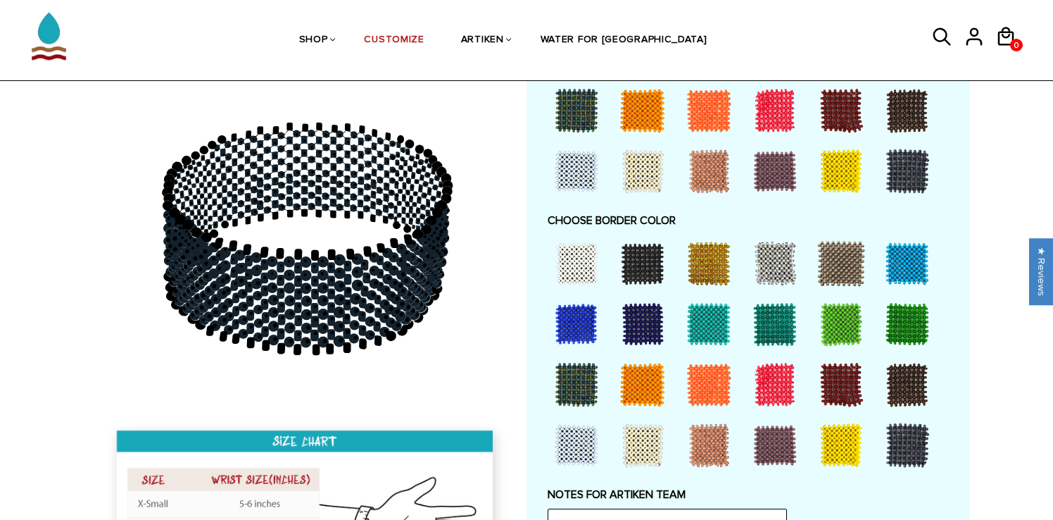
scroll to position [946, 0]
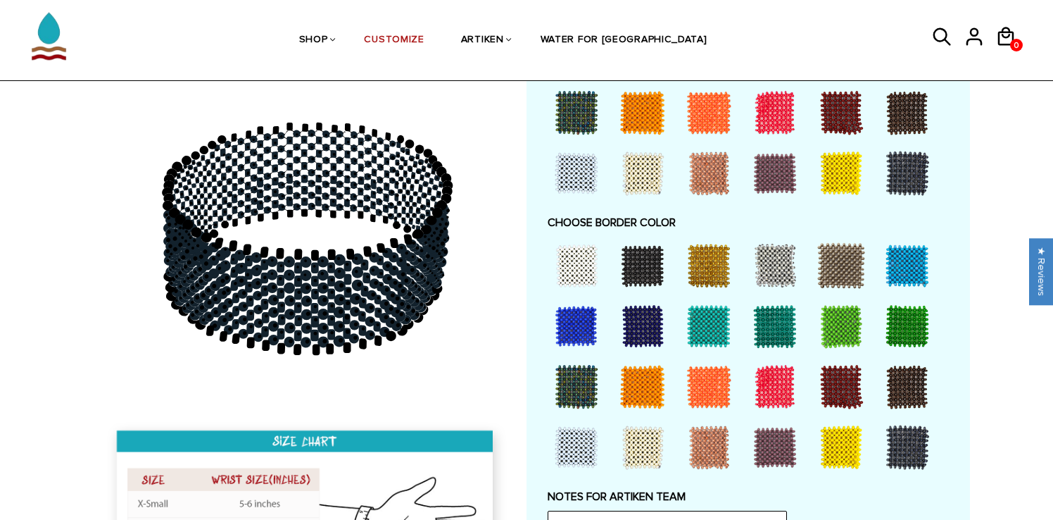
drag, startPoint x: 332, startPoint y: 317, endPoint x: 445, endPoint y: 301, distance: 113.7
click at [445, 301] on icon at bounding box center [306, 239] width 405 height 352
drag, startPoint x: 246, startPoint y: 253, endPoint x: 343, endPoint y: 245, distance: 96.8
click at [344, 245] on icon at bounding box center [306, 239] width 405 height 352
click at [593, 266] on div at bounding box center [576, 265] width 56 height 56
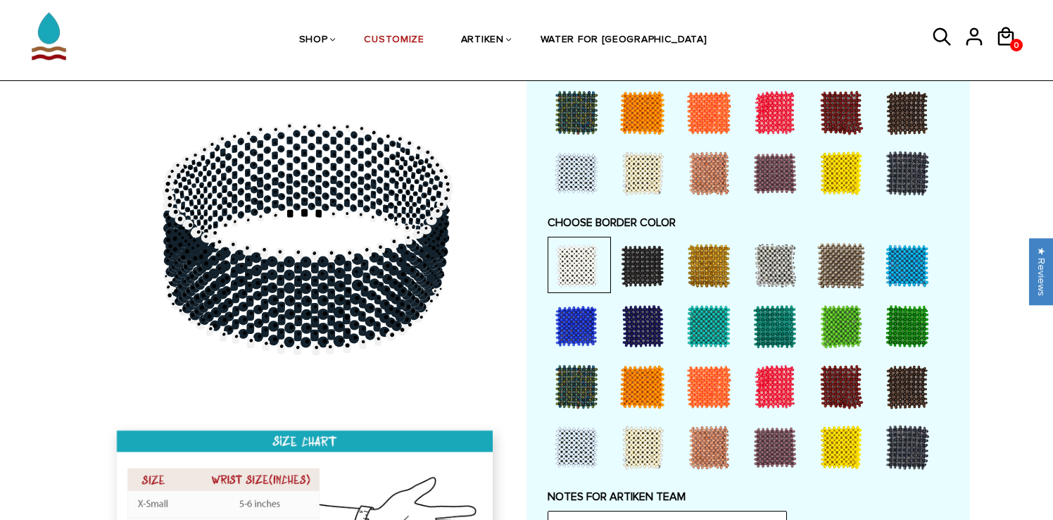
click at [624, 255] on div at bounding box center [643, 265] width 56 height 56
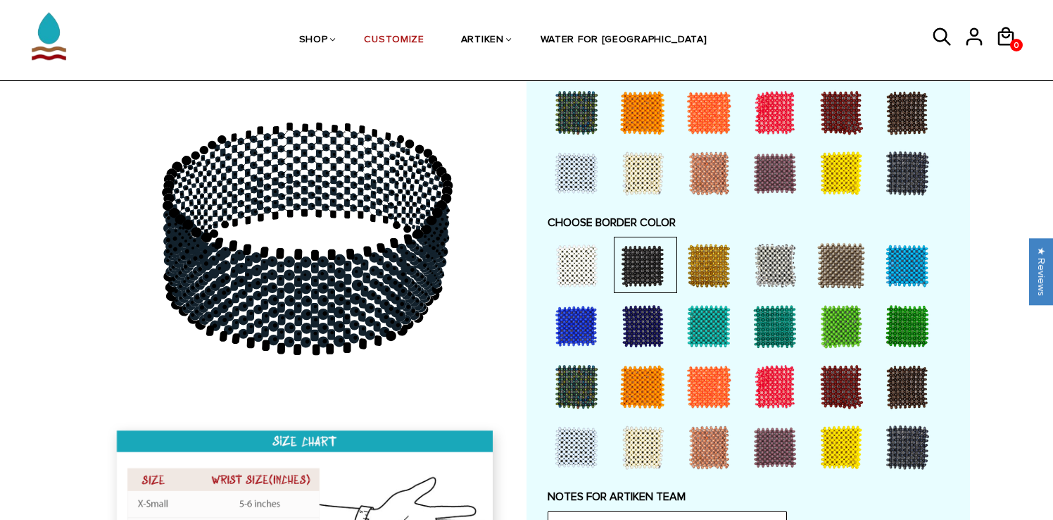
click at [686, 267] on div at bounding box center [709, 265] width 56 height 56
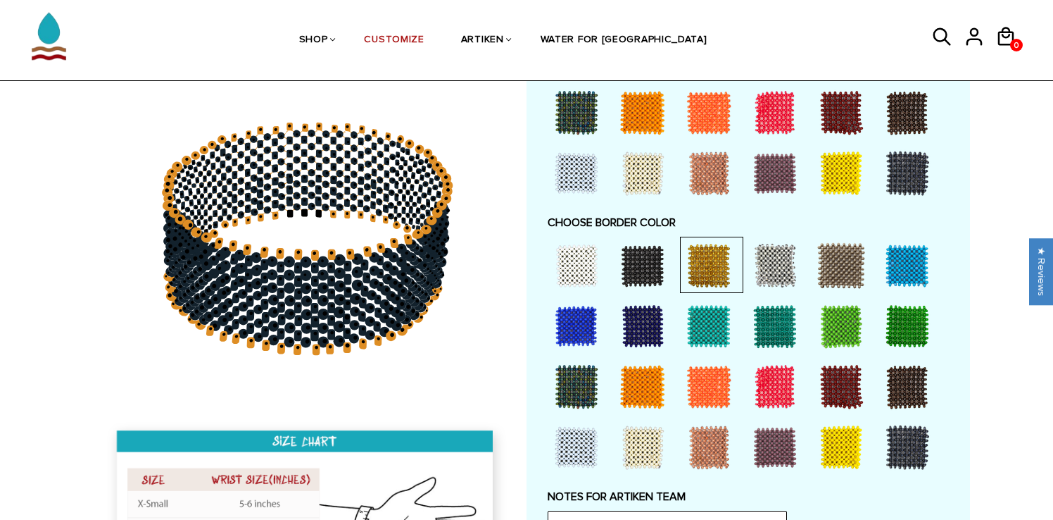
click at [904, 263] on div at bounding box center [907, 265] width 56 height 56
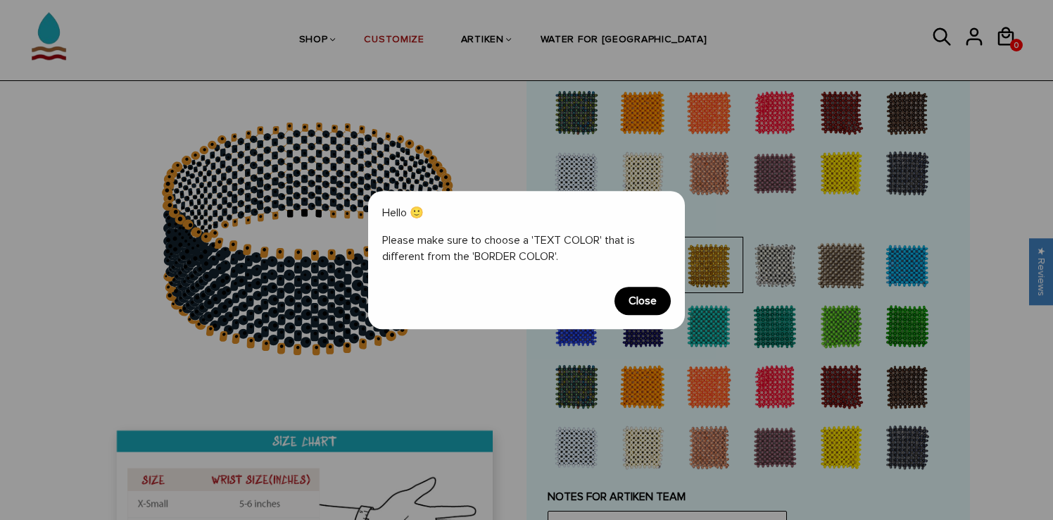
click at [648, 303] on span "Close" at bounding box center [643, 301] width 56 height 28
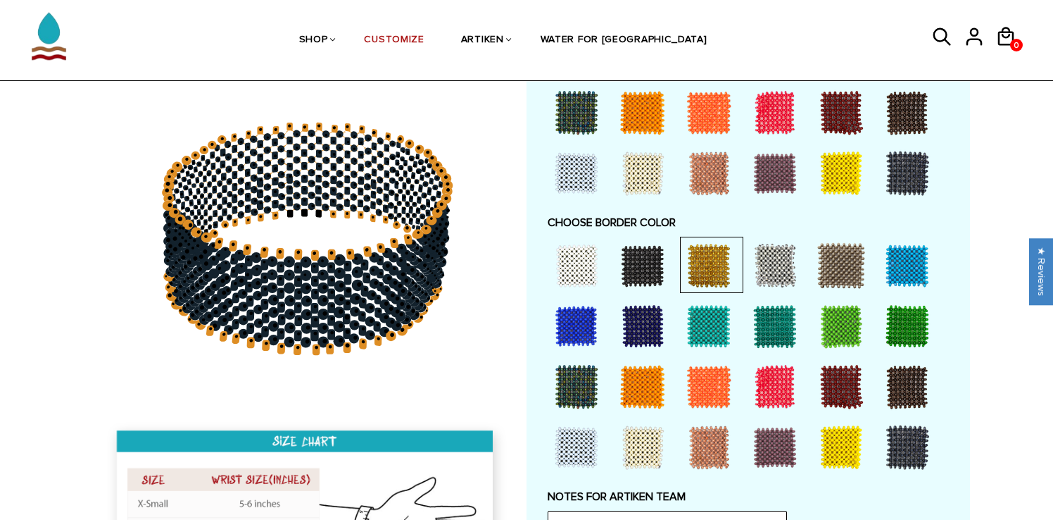
click at [590, 330] on div at bounding box center [576, 326] width 56 height 56
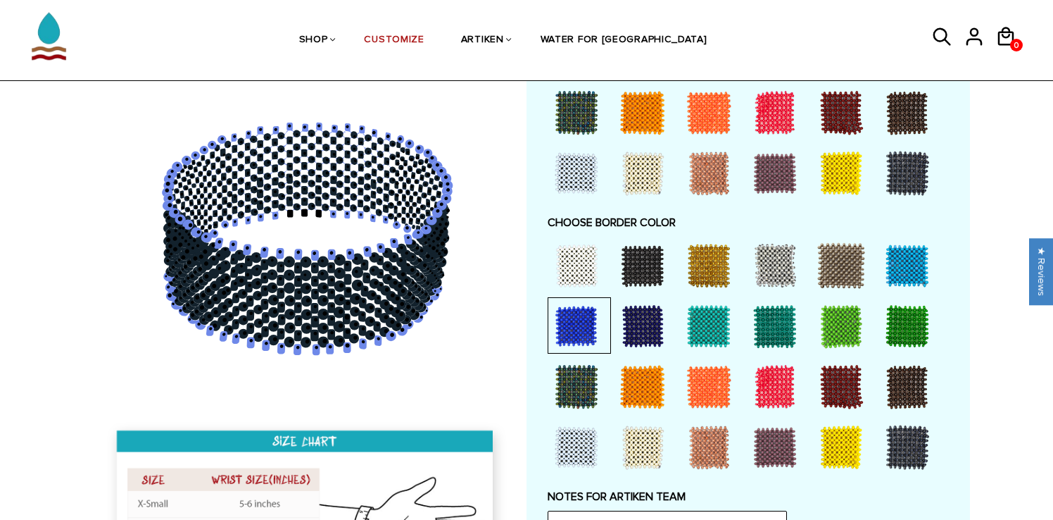
click at [581, 260] on div at bounding box center [576, 265] width 56 height 56
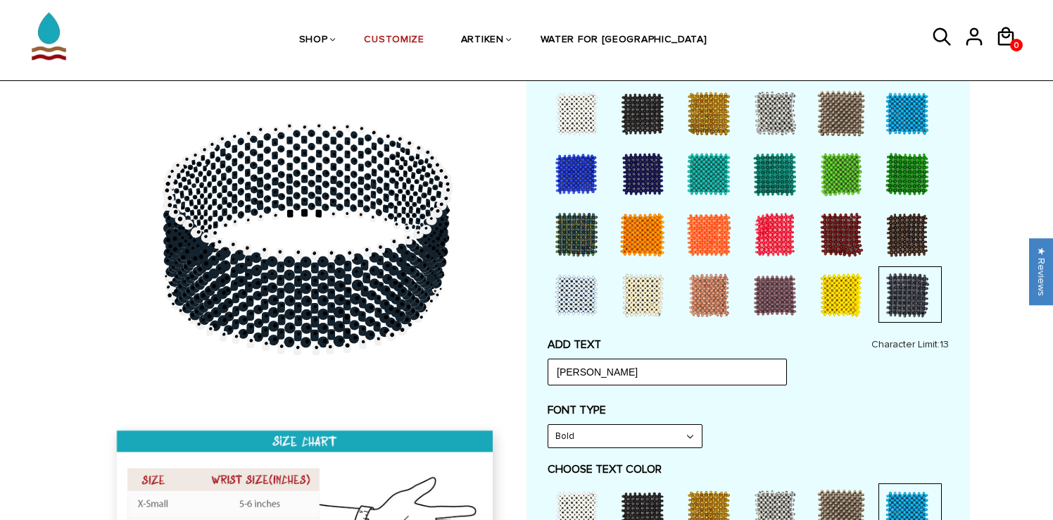
scroll to position [414, 0]
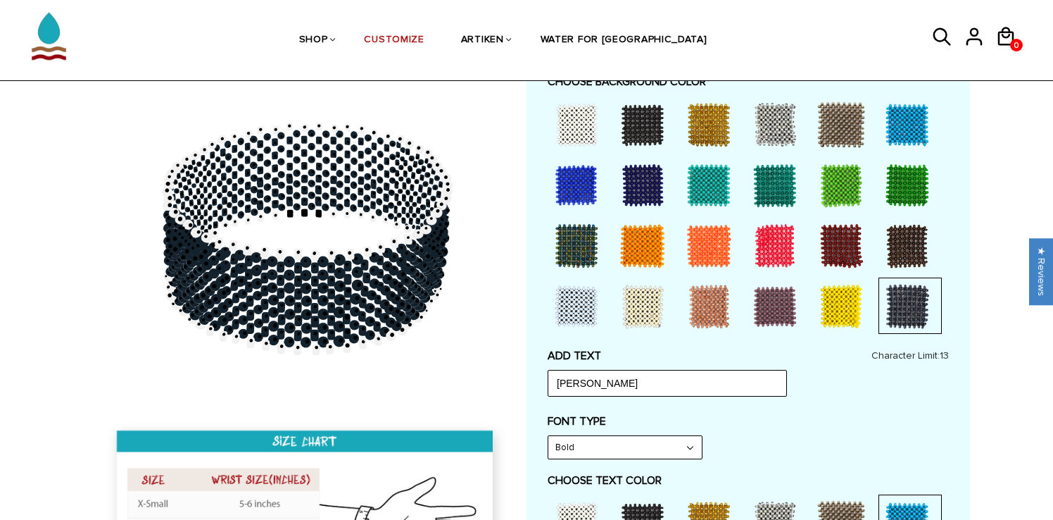
click at [633, 148] on div at bounding box center [643, 124] width 56 height 56
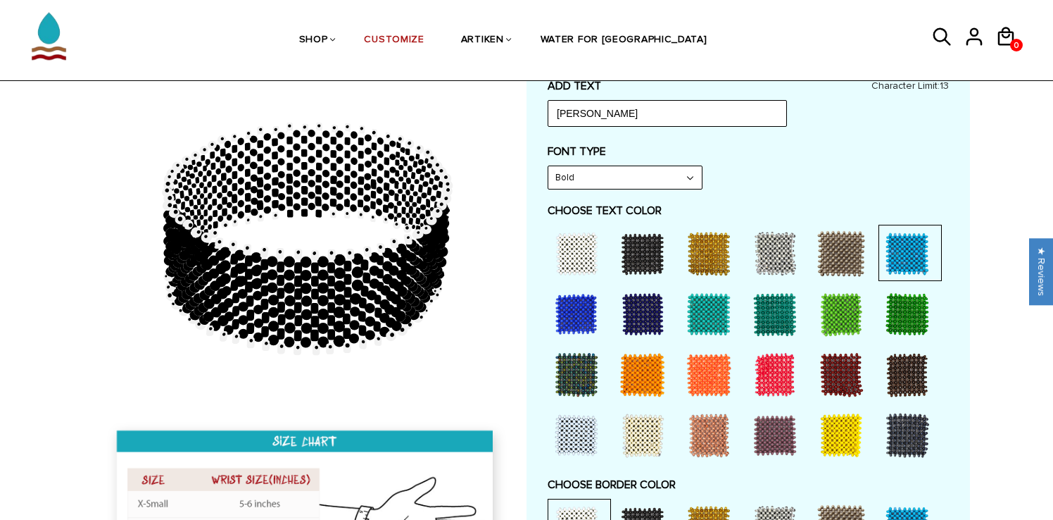
scroll to position [698, 0]
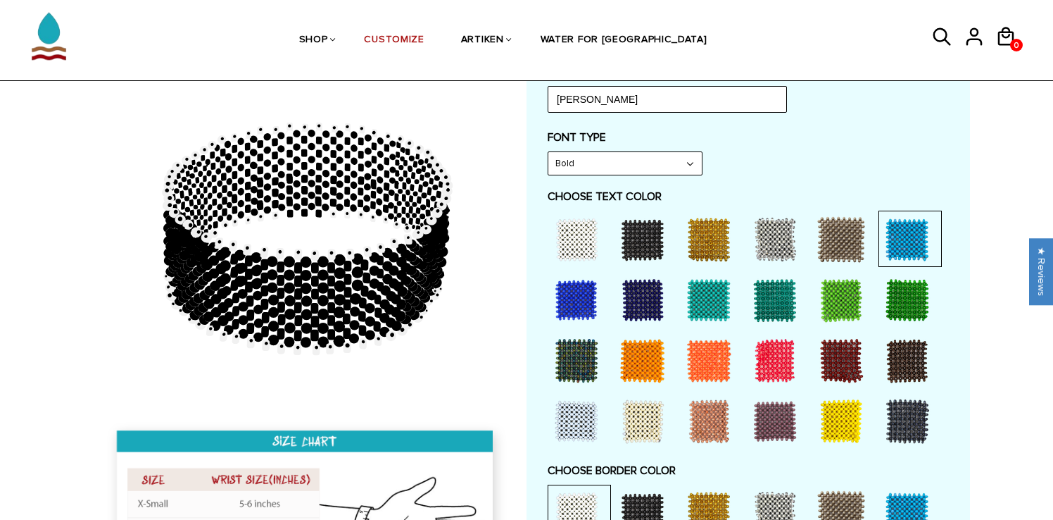
click at [637, 274] on div at bounding box center [643, 300] width 56 height 56
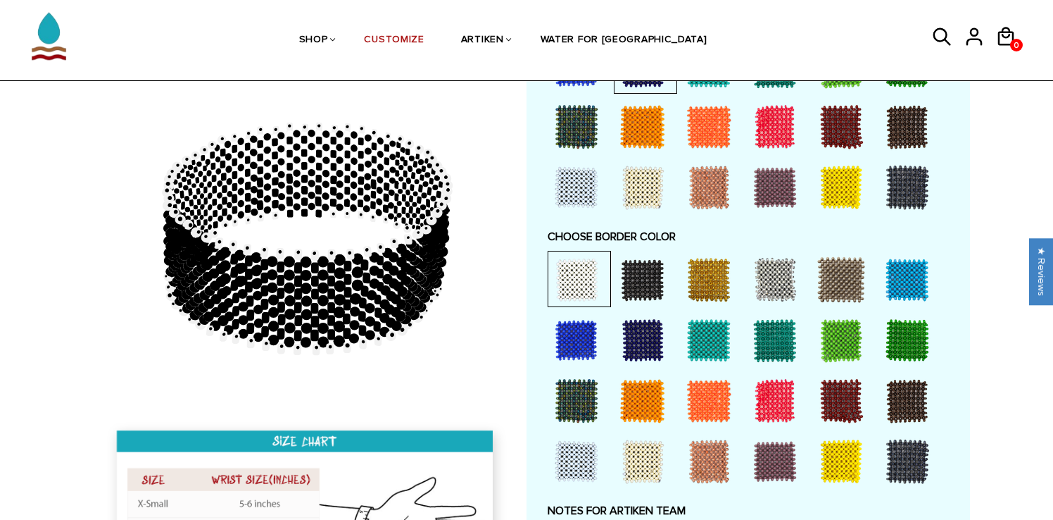
scroll to position [948, 0]
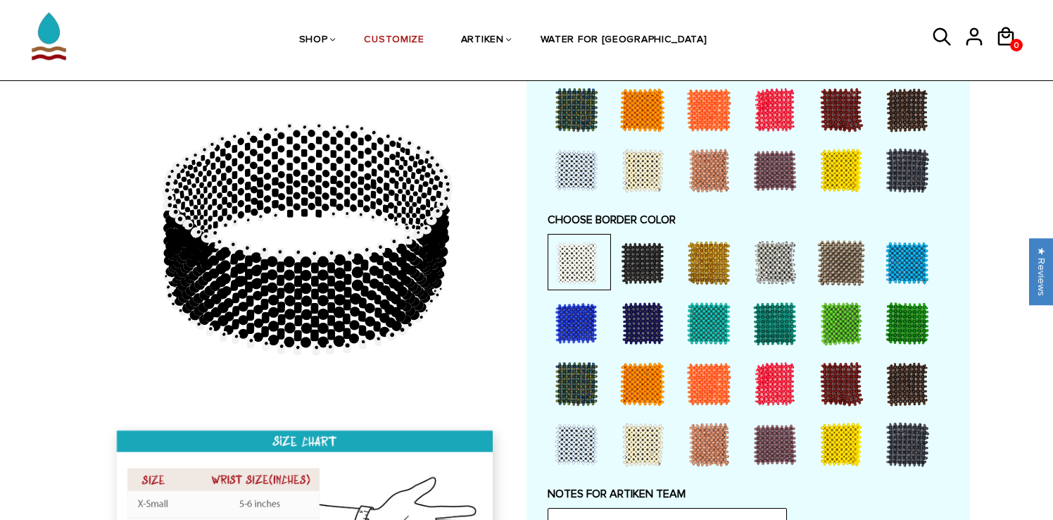
click at [910, 241] on div at bounding box center [907, 262] width 56 height 56
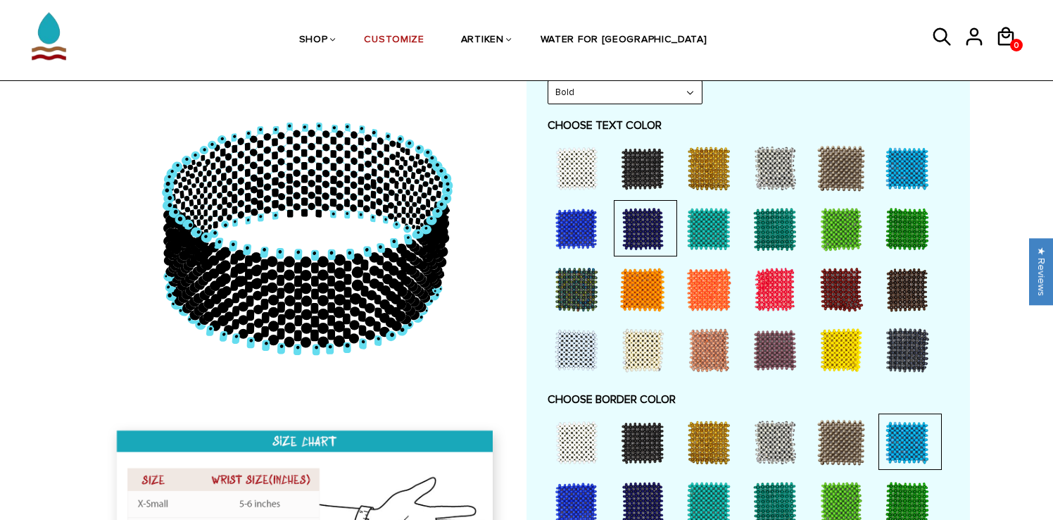
scroll to position [749, 0]
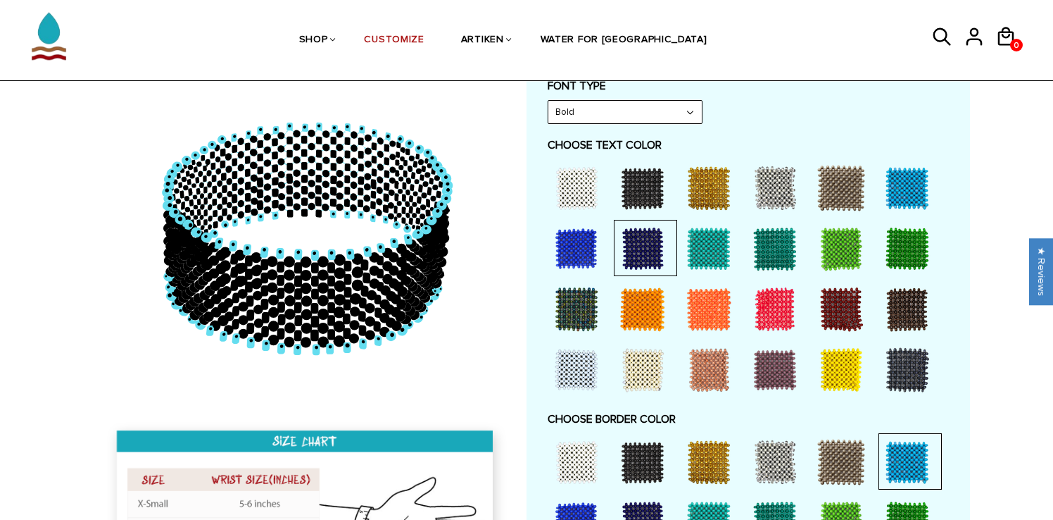
click at [591, 203] on div at bounding box center [576, 188] width 56 height 56
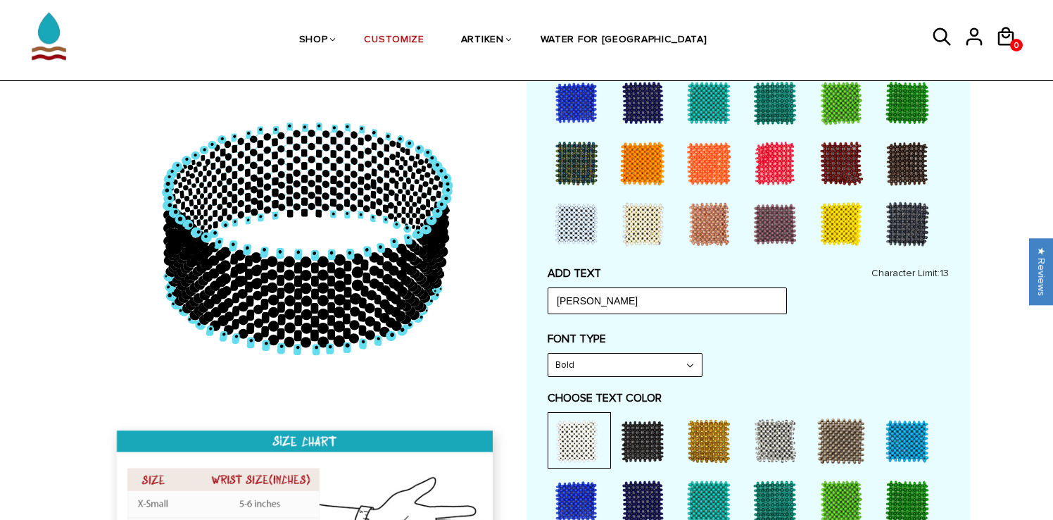
scroll to position [0, 0]
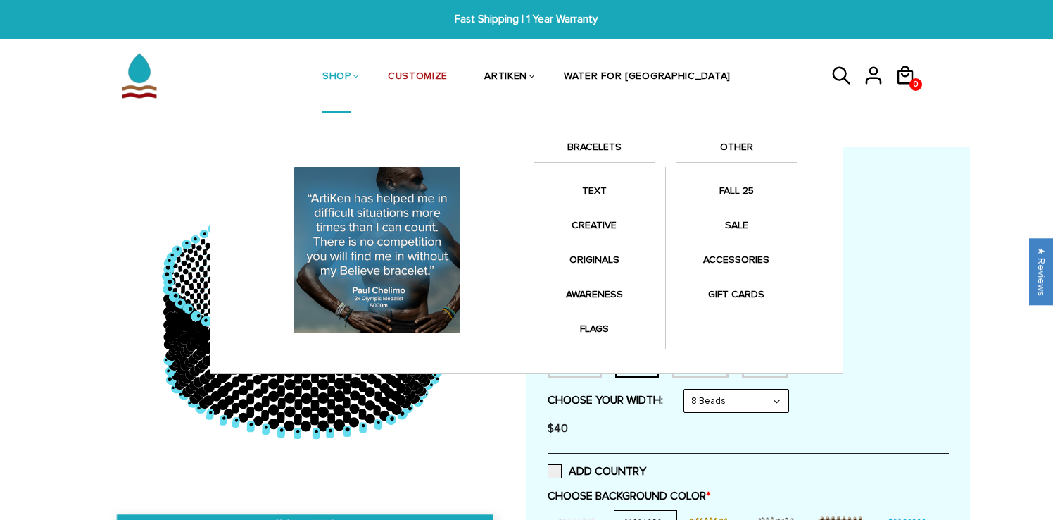
click at [351, 71] on link "SHOP" at bounding box center [336, 77] width 29 height 73
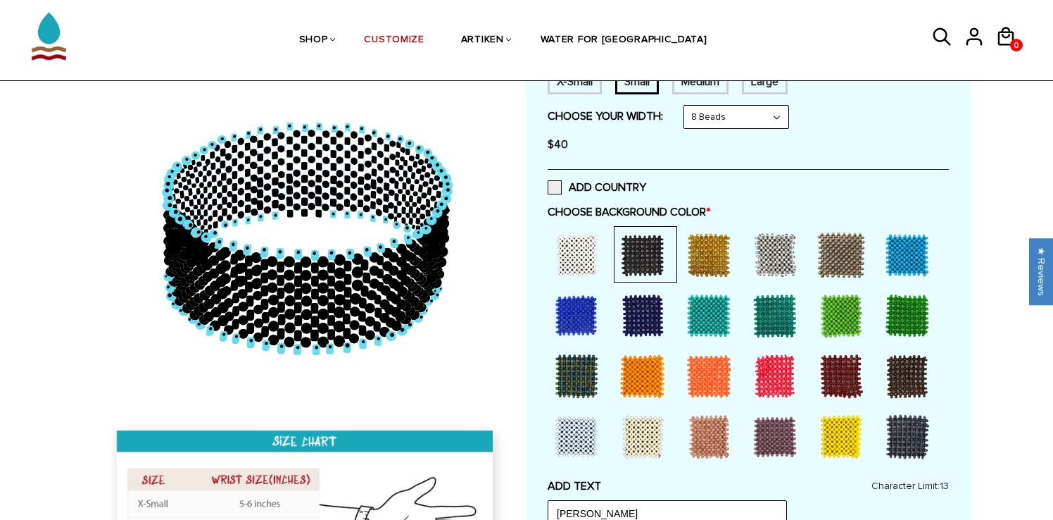
scroll to position [352, 0]
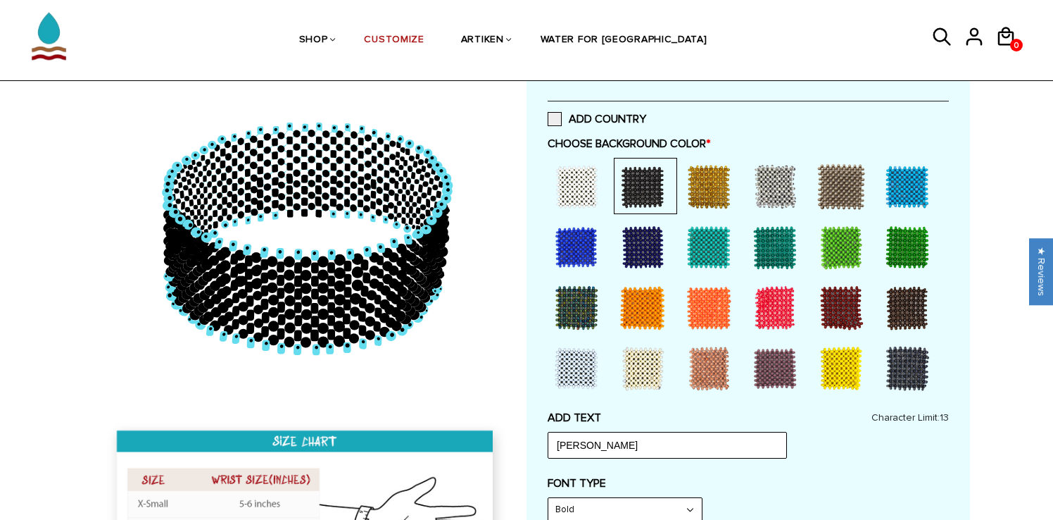
click at [572, 203] on div at bounding box center [576, 186] width 56 height 56
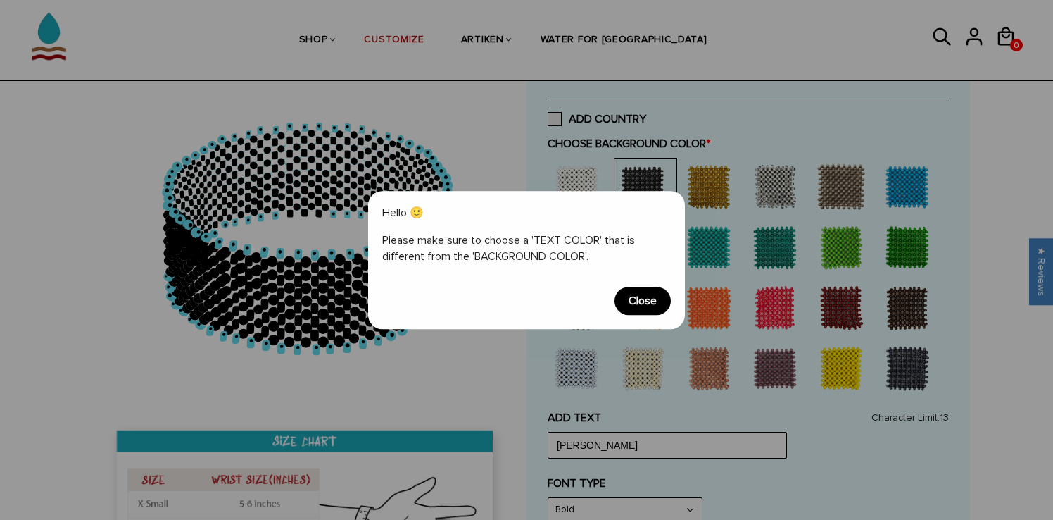
click at [624, 296] on span "Close" at bounding box center [643, 301] width 56 height 28
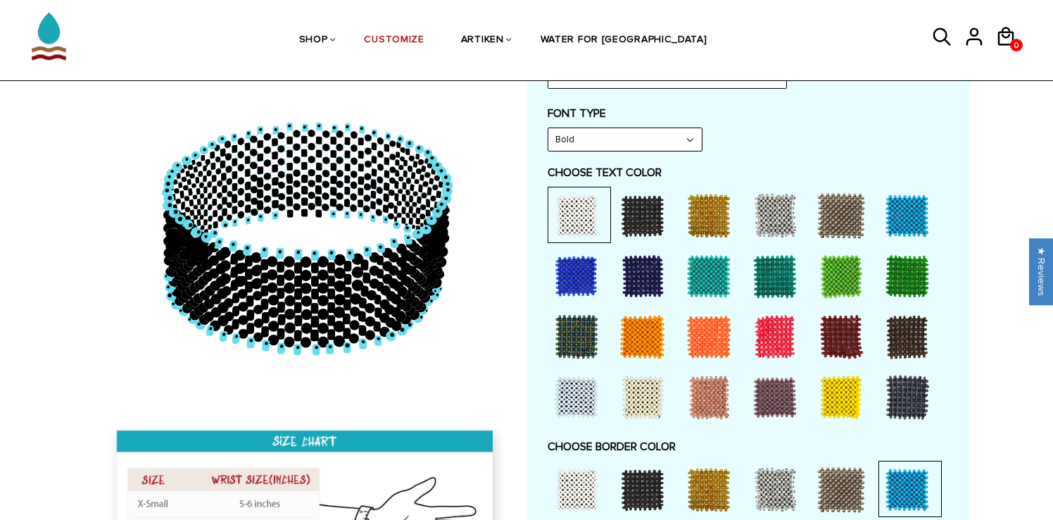
click at [643, 287] on div at bounding box center [643, 276] width 56 height 56
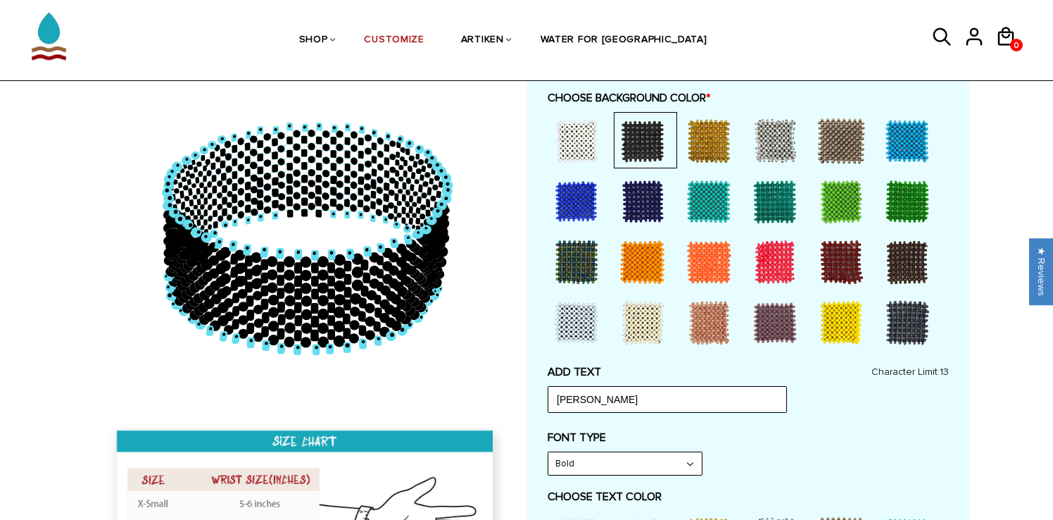
scroll to position [386, 0]
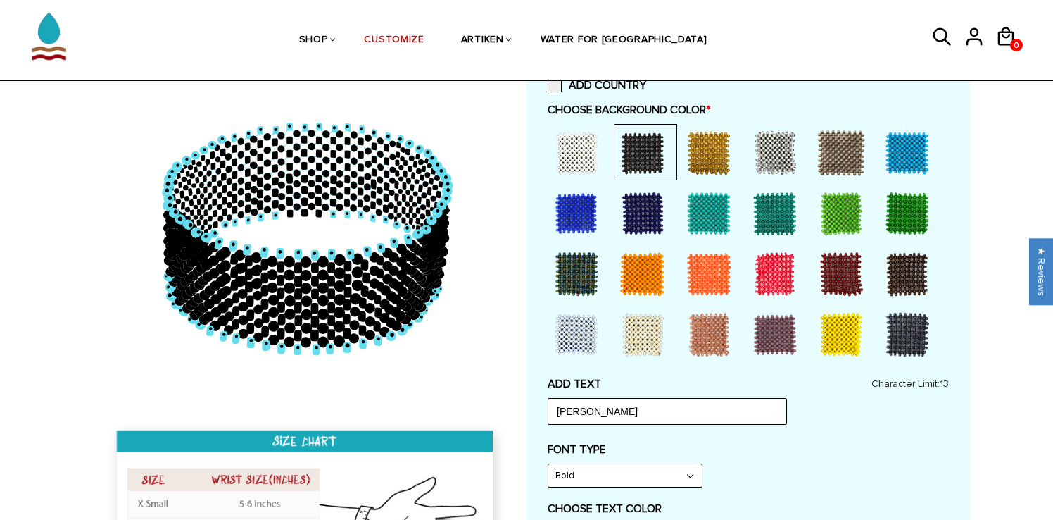
click at [572, 151] on div at bounding box center [576, 153] width 56 height 56
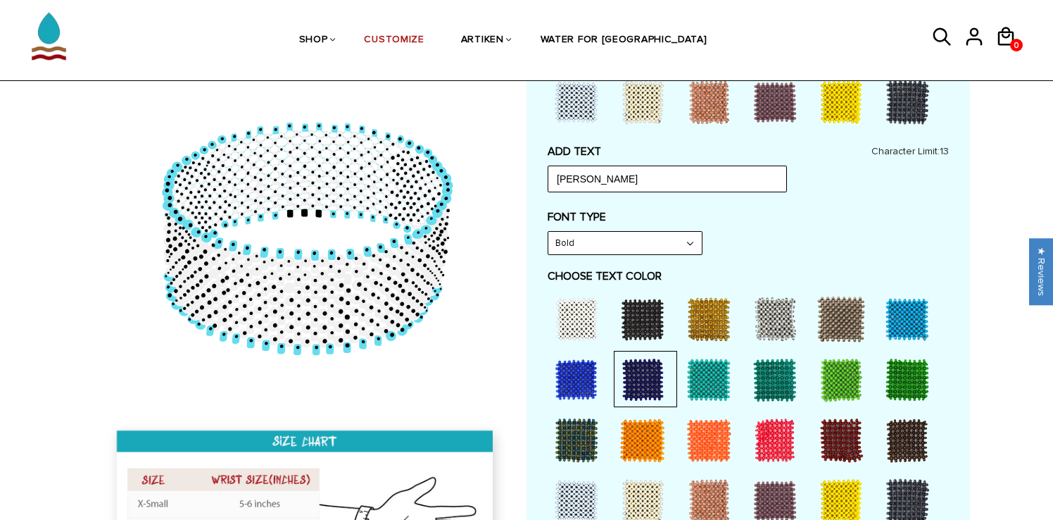
scroll to position [631, 0]
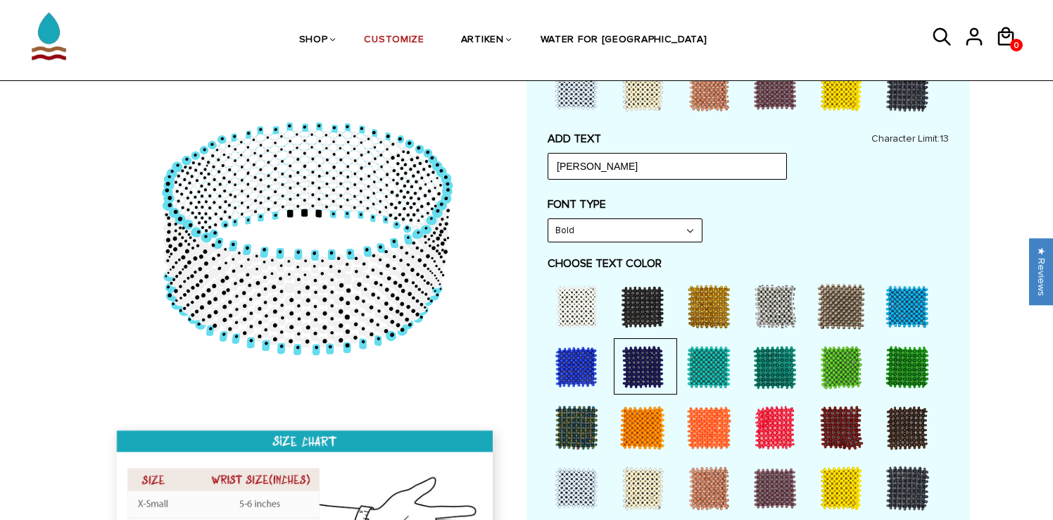
click at [646, 307] on div at bounding box center [643, 306] width 56 height 56
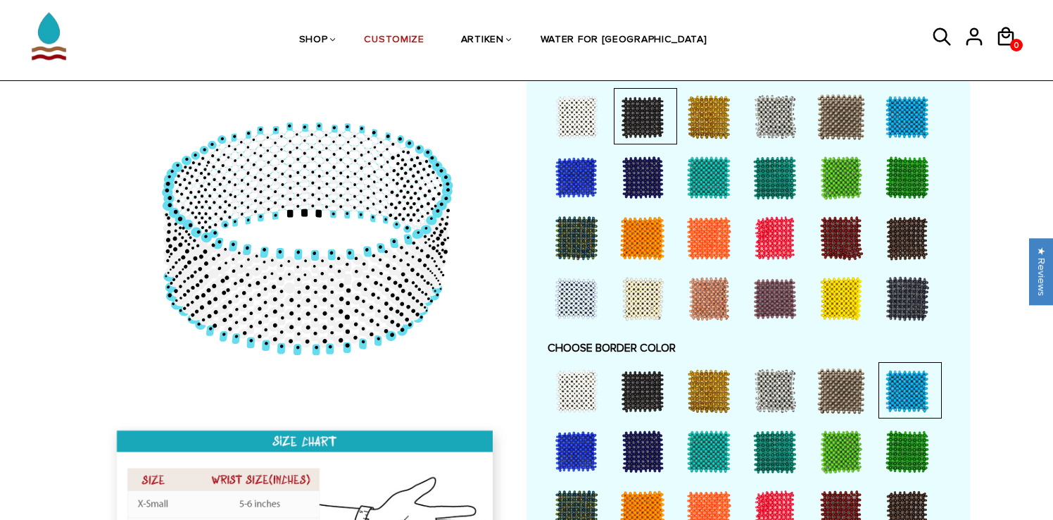
scroll to position [822, 0]
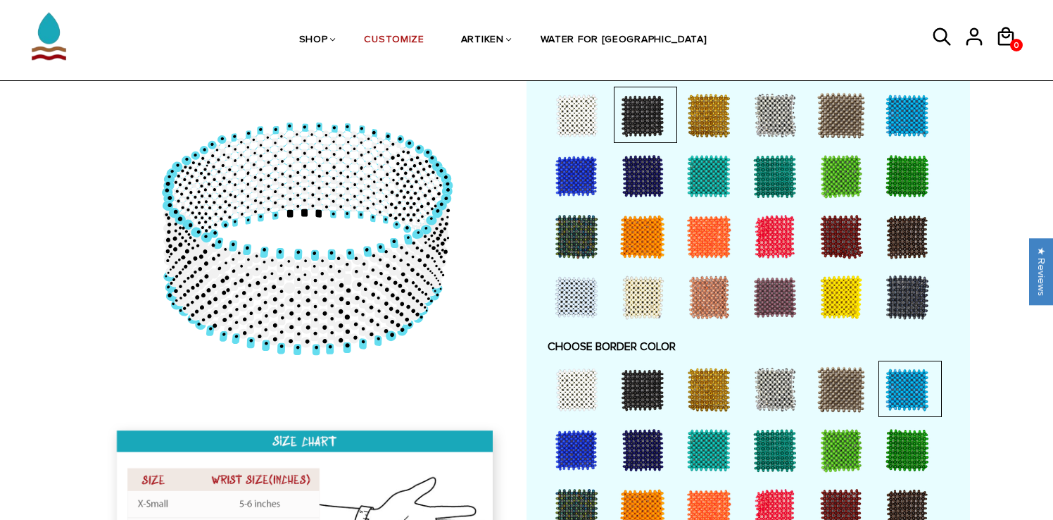
click at [639, 187] on div at bounding box center [643, 176] width 56 height 56
click at [893, 124] on div at bounding box center [907, 115] width 56 height 56
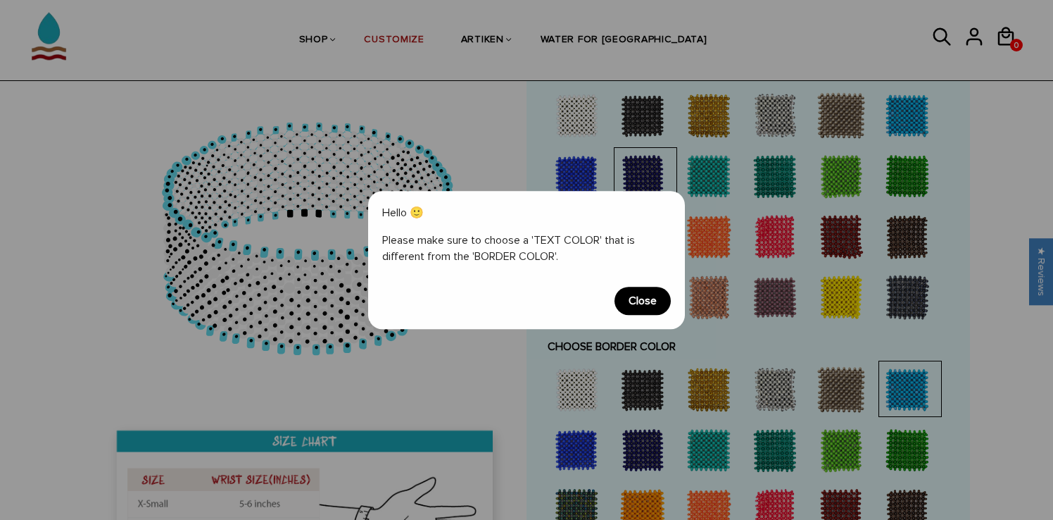
click at [652, 303] on span "Close" at bounding box center [643, 301] width 56 height 28
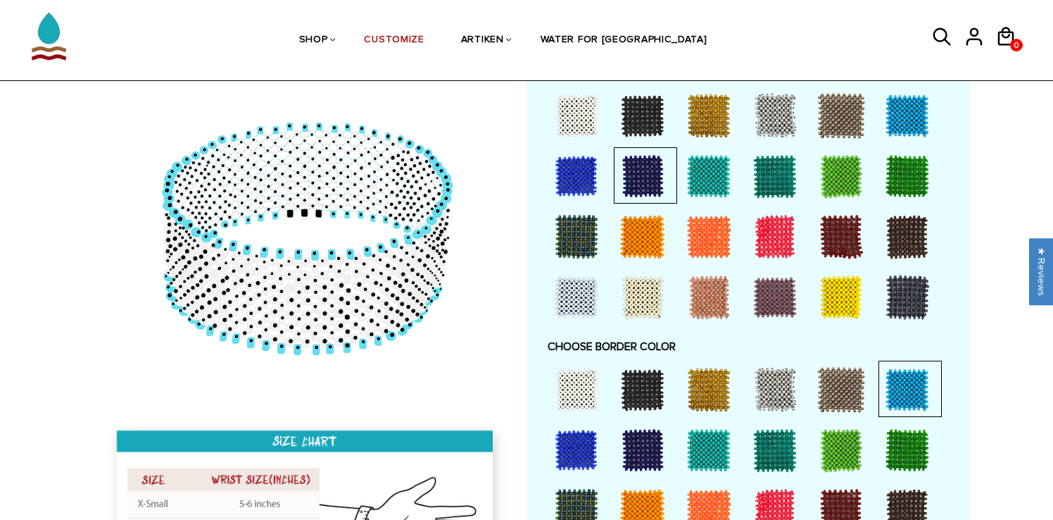
click at [633, 129] on div at bounding box center [643, 115] width 56 height 56
click at [625, 165] on div at bounding box center [643, 176] width 56 height 56
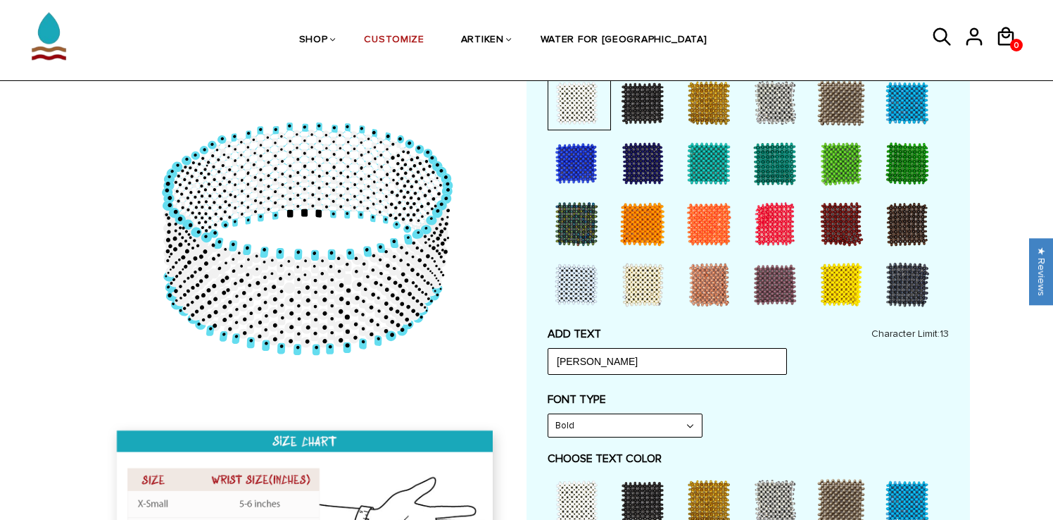
scroll to position [394, 0]
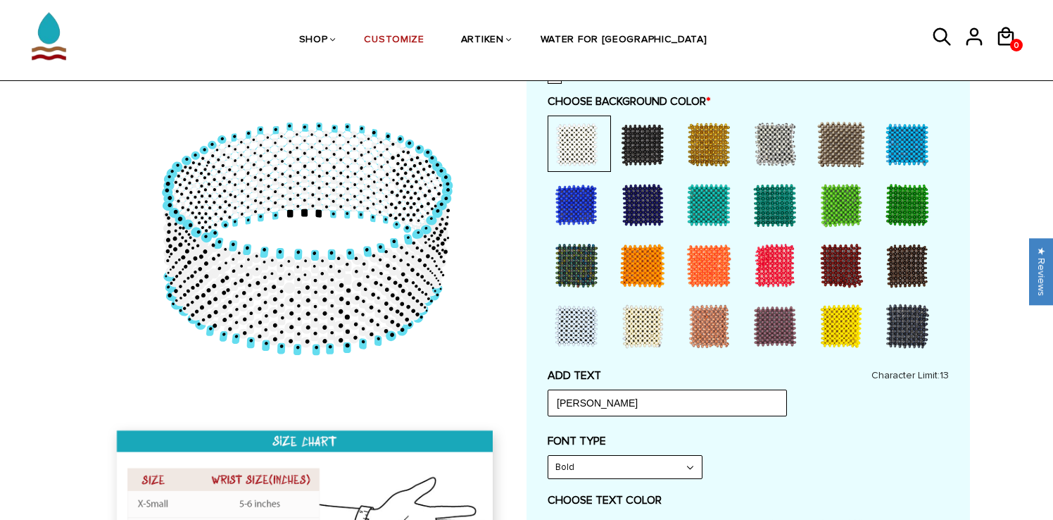
click at [648, 156] on div at bounding box center [643, 144] width 56 height 56
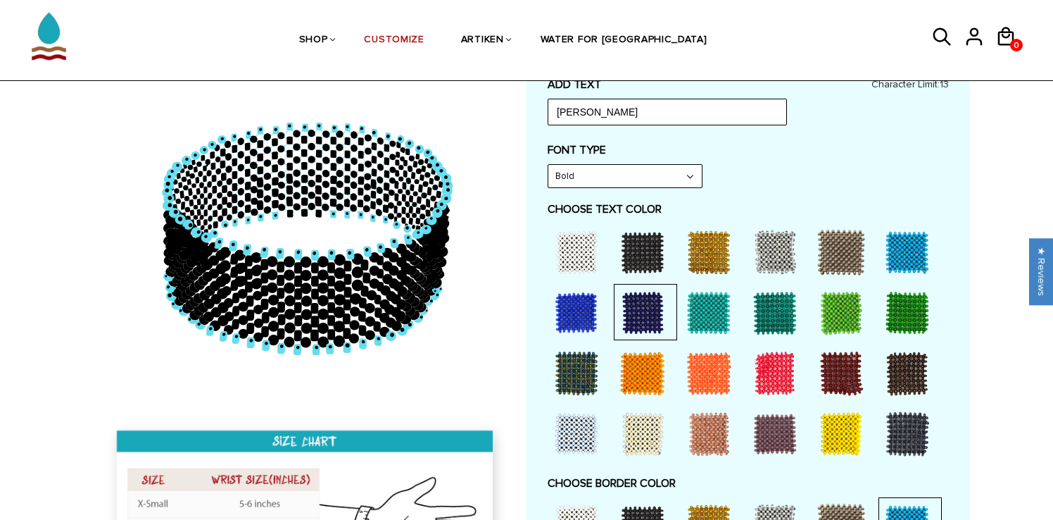
scroll to position [691, 0]
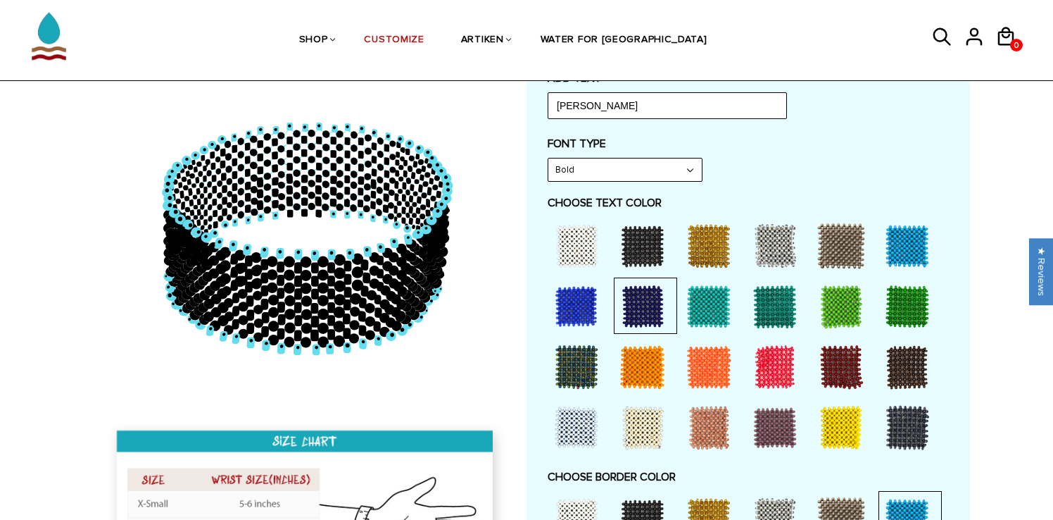
click at [574, 232] on div at bounding box center [576, 246] width 56 height 56
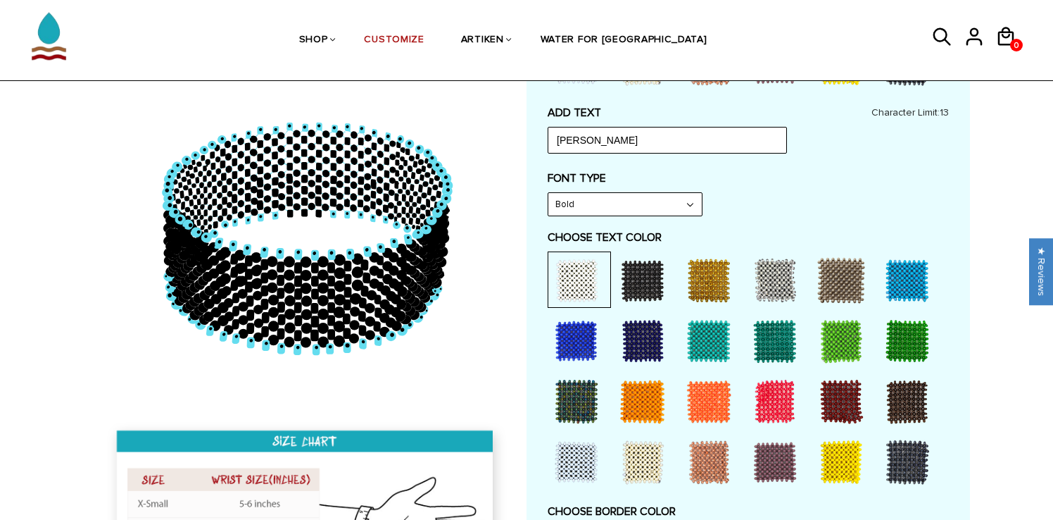
scroll to position [652, 0]
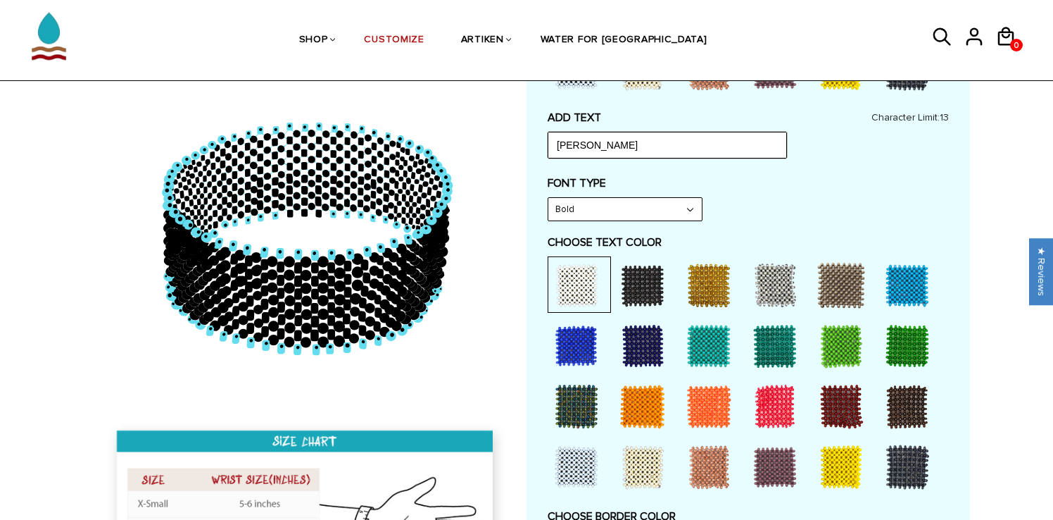
click at [617, 151] on input "HOPKINS" at bounding box center [667, 145] width 239 height 27
click at [617, 150] on input "HOPKINS" at bounding box center [667, 145] width 239 height 27
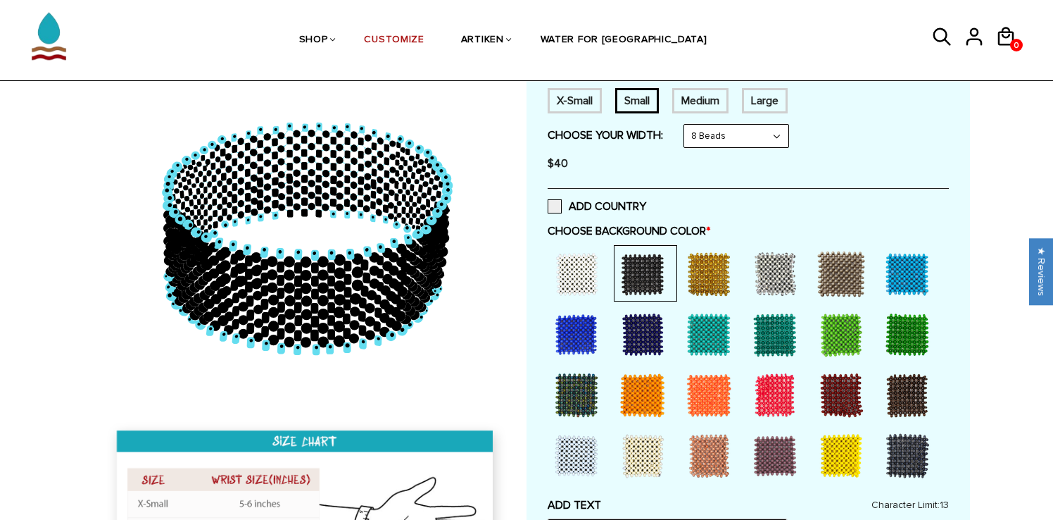
scroll to position [235, 0]
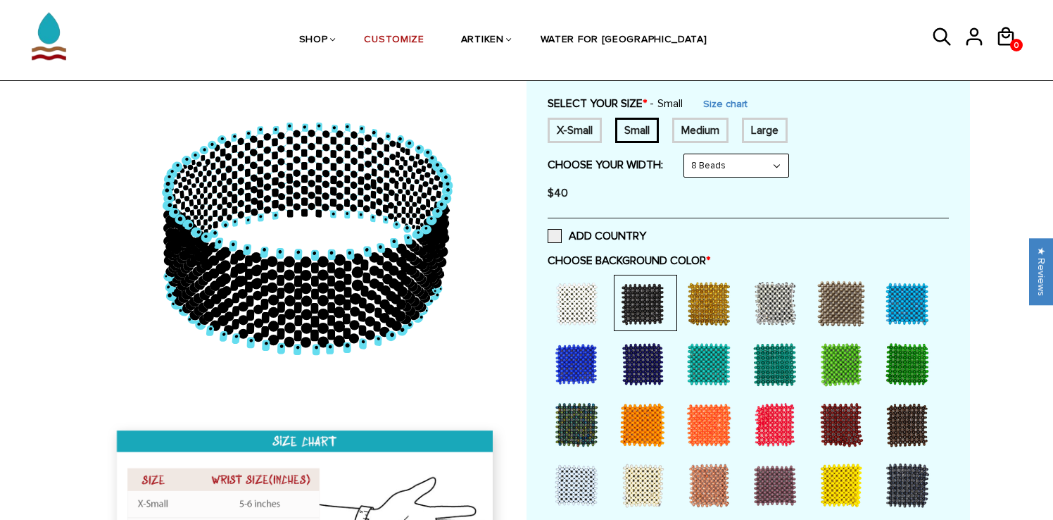
click at [687, 174] on select "8 Beads 6 Beads 10 Beads" at bounding box center [736, 165] width 104 height 23
select select "6-beads"
click at [687, 154] on select "8 Beads 6 Beads 10 Beads" at bounding box center [736, 165] width 104 height 23
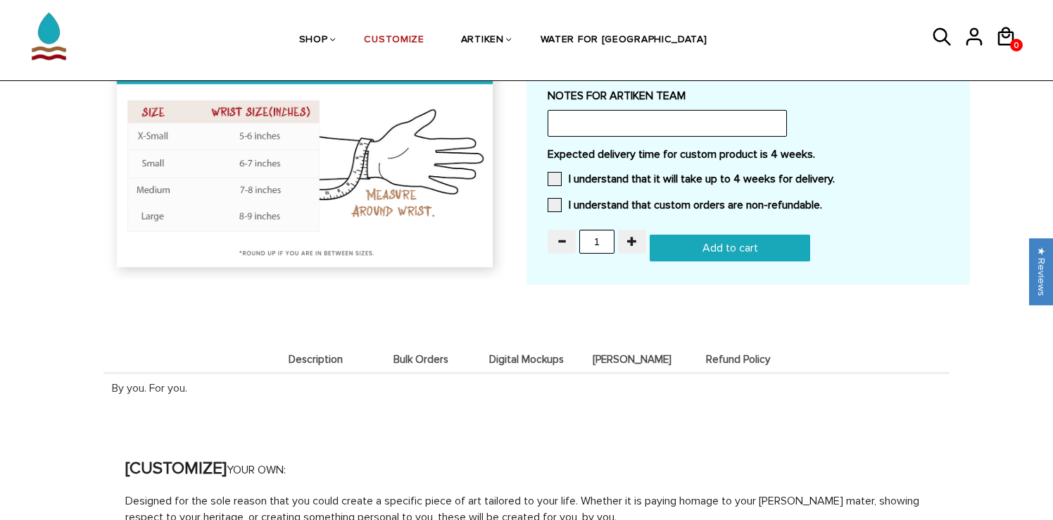
scroll to position [1350, 0]
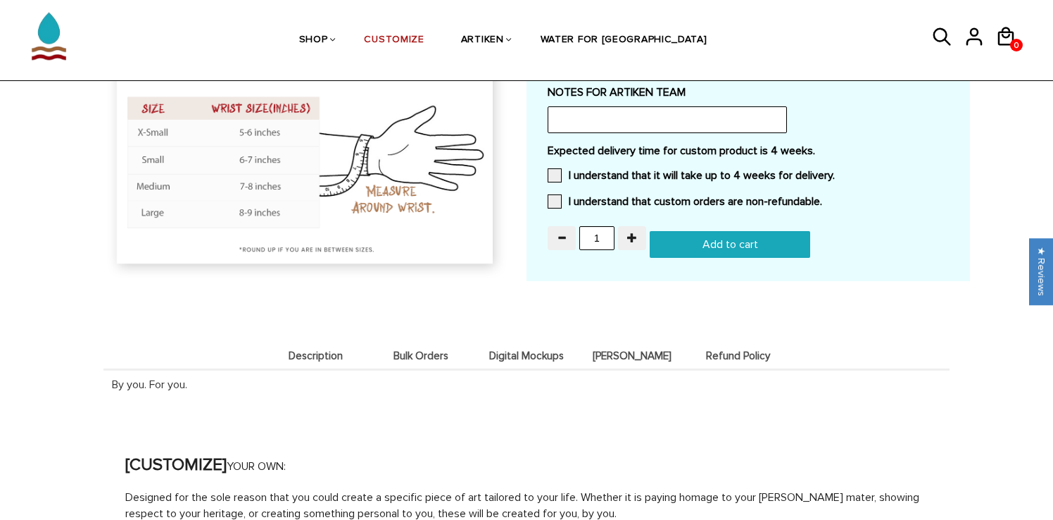
click at [415, 345] on li "Bulk Orders" at bounding box center [421, 354] width 106 height 27
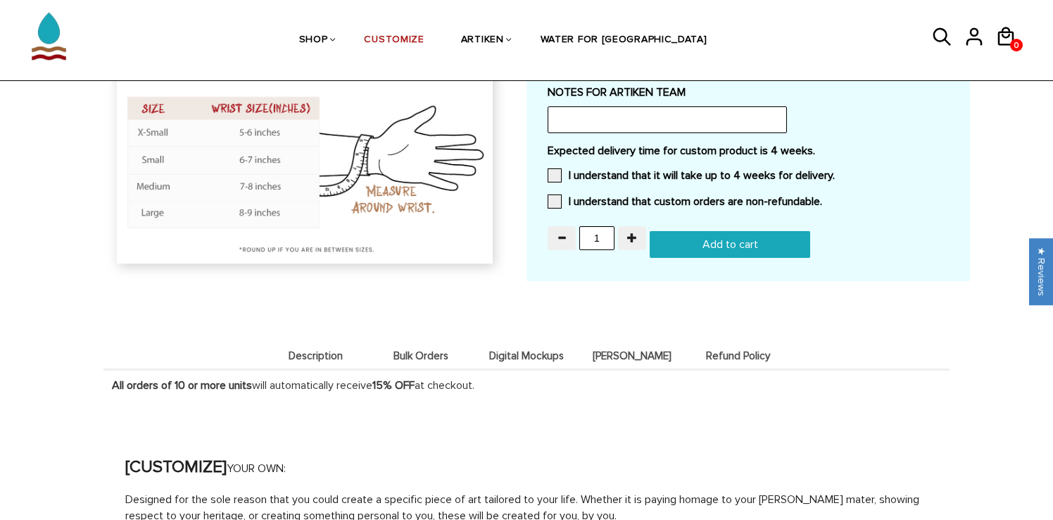
click at [498, 345] on li "Digital Mockups" at bounding box center [527, 354] width 106 height 27
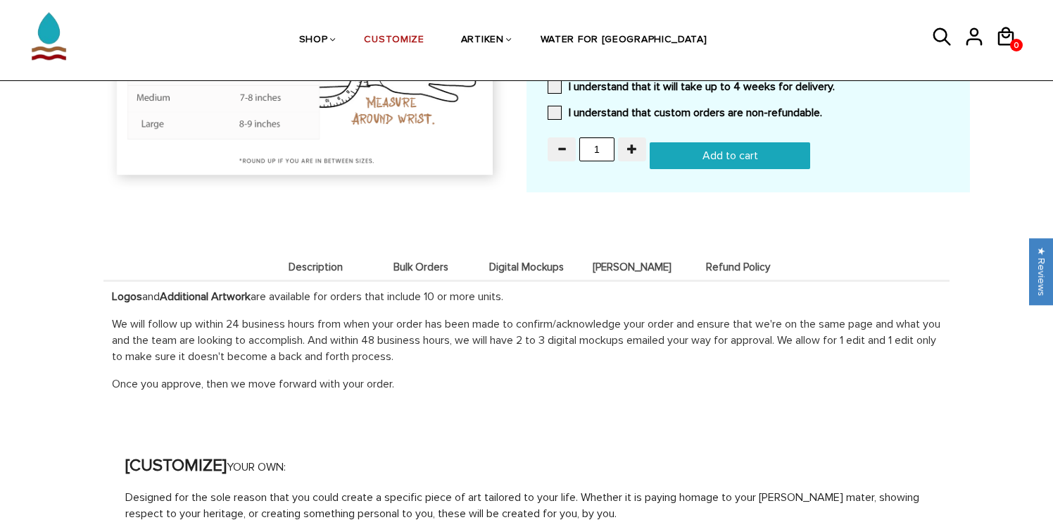
scroll to position [1443, 0]
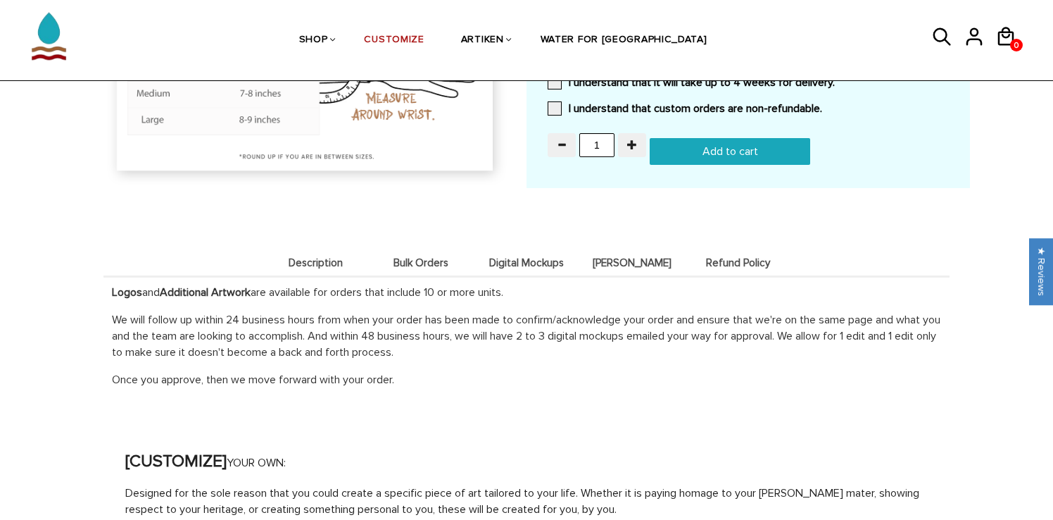
click at [442, 263] on span "Bulk Orders" at bounding box center [421, 263] width 99 height 12
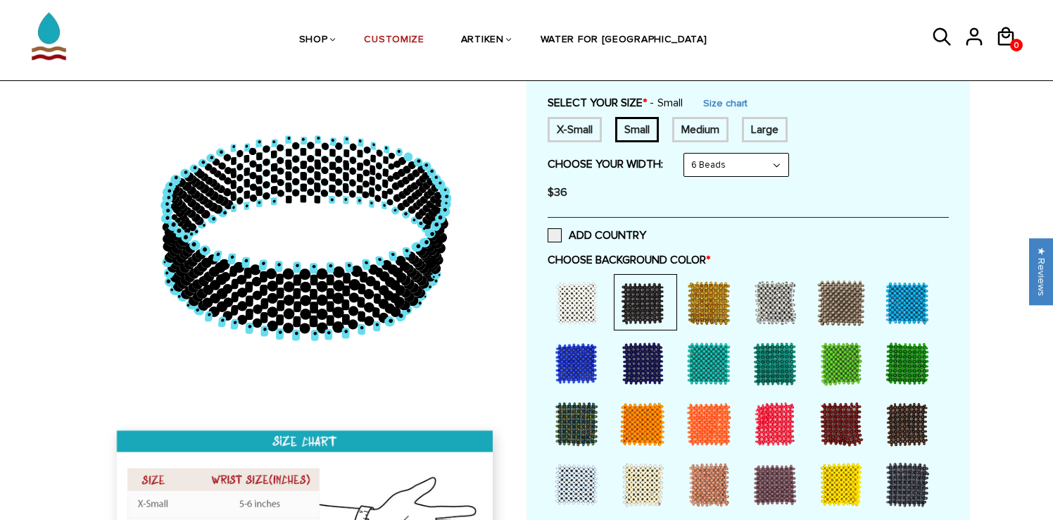
scroll to position [0, 0]
